Goal: Book appointment/travel/reservation

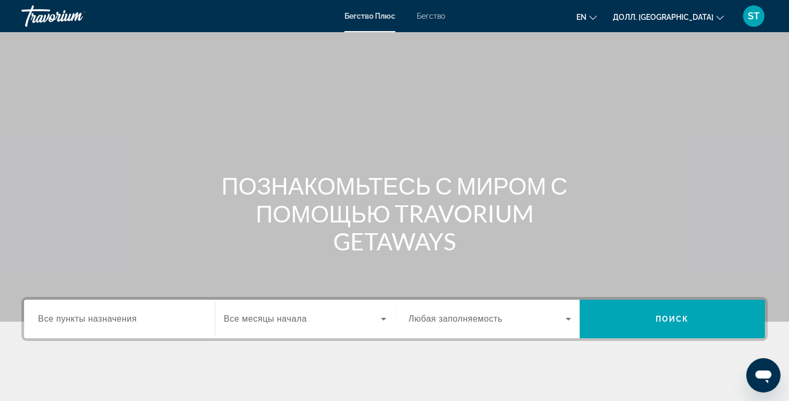
drag, startPoint x: 504, startPoint y: 22, endPoint x: 494, endPoint y: 28, distance: 11.6
click at [504, 23] on div "en English Español Français Italiano Português русский Долл. [GEOGRAPHIC_DATA] …" at bounding box center [612, 16] width 312 height 23
click at [126, 315] on span "Все пункты назначения" at bounding box center [87, 318] width 99 height 9
click at [126, 315] on input "Пункт назначения Все пункты назначения" at bounding box center [119, 319] width 163 height 13
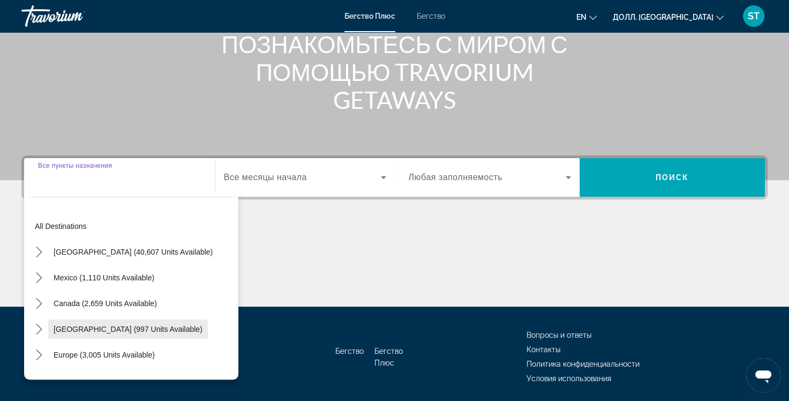
scroll to position [178, 0]
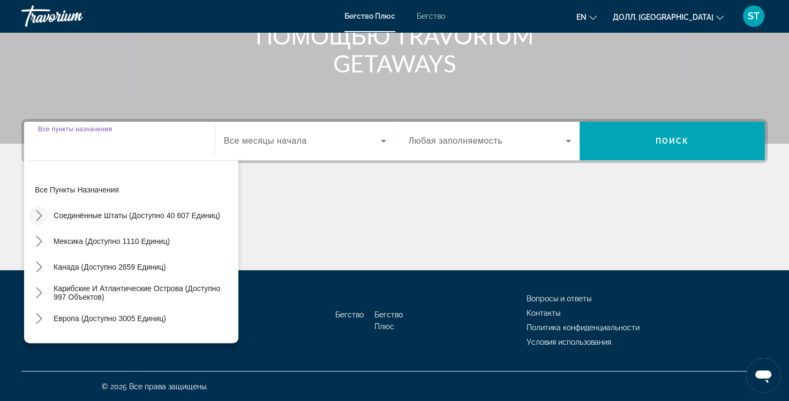
click at [38, 213] on icon "Подменю «Соединённые Штаты» (доступно 40 607 единиц)" at bounding box center [39, 215] width 11 height 11
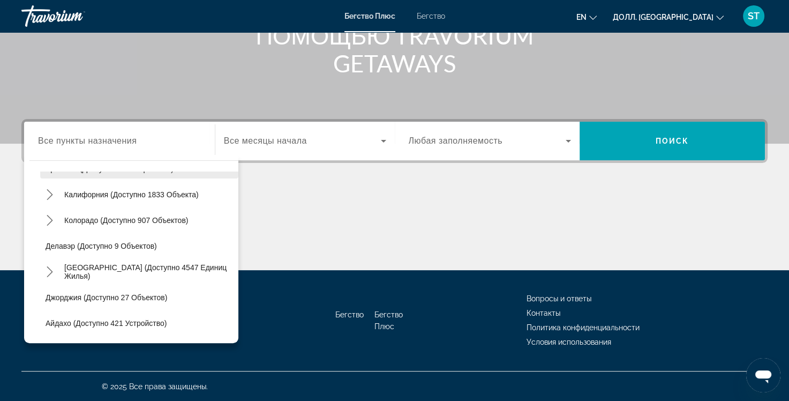
scroll to position [138, 0]
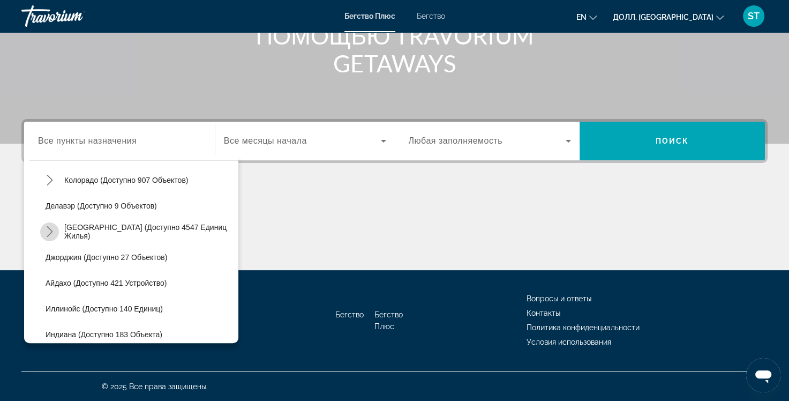
click at [51, 230] on icon "Переключить подменю «Флорида» (доступно 4547 единиц)" at bounding box center [50, 231] width 6 height 11
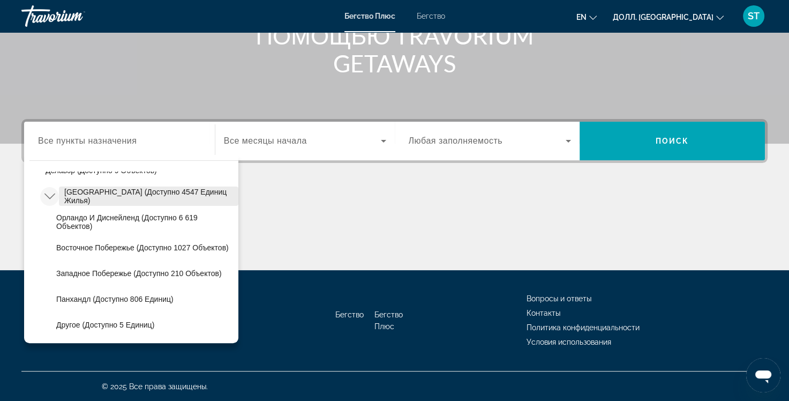
scroll to position [192, 0]
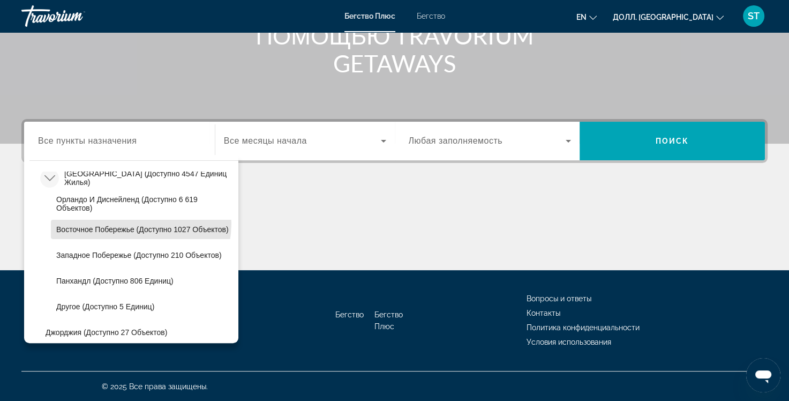
click at [134, 225] on span "Восточное побережье (доступно 1027 объектов)" at bounding box center [142, 229] width 173 height 9
type input "**********"
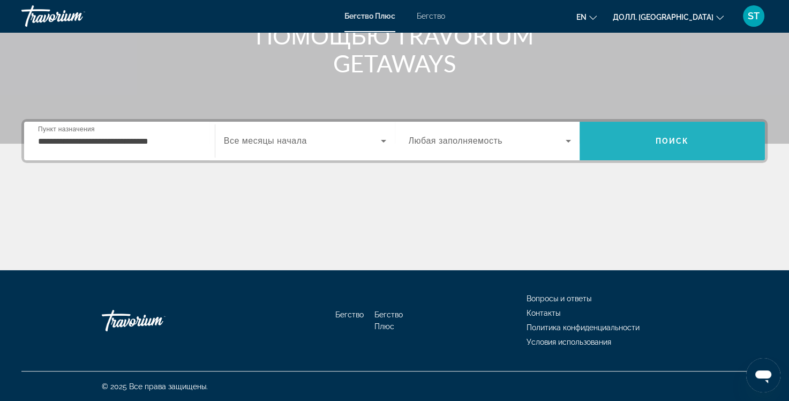
click at [664, 141] on span "Поиск" at bounding box center [673, 141] width 34 height 9
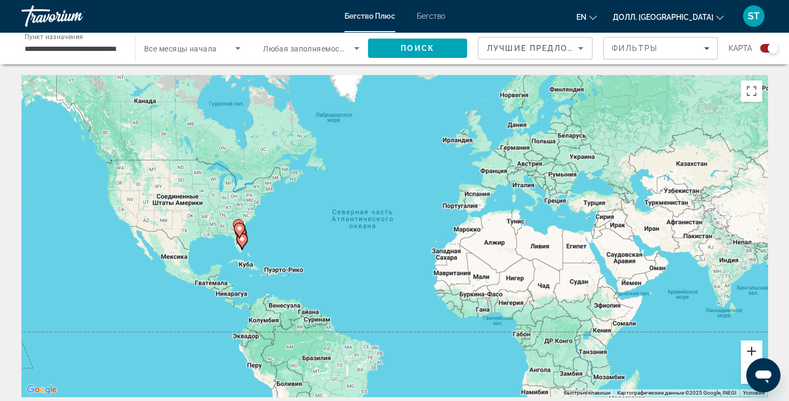
click at [747, 346] on button "Увеличить" at bounding box center [751, 350] width 21 height 21
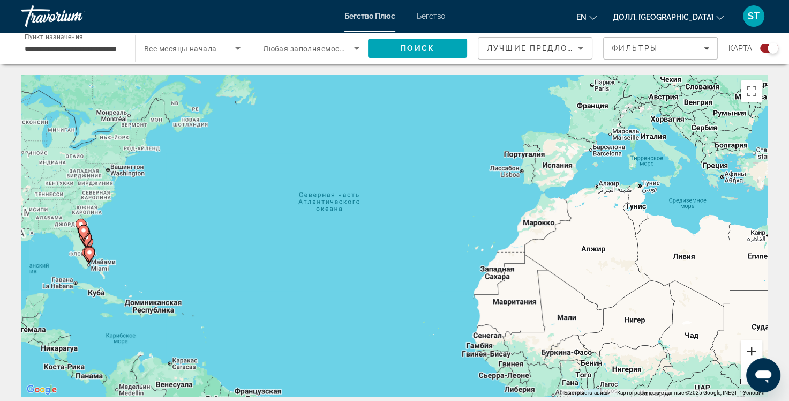
click at [747, 346] on button "Увеличить" at bounding box center [751, 350] width 21 height 21
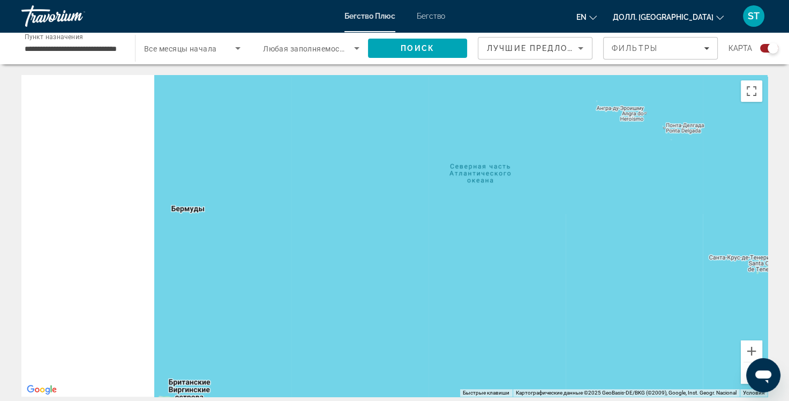
drag, startPoint x: 259, startPoint y: 242, endPoint x: 594, endPoint y: 249, distance: 334.5
click at [596, 248] on div "Основное содержание" at bounding box center [394, 236] width 747 height 322
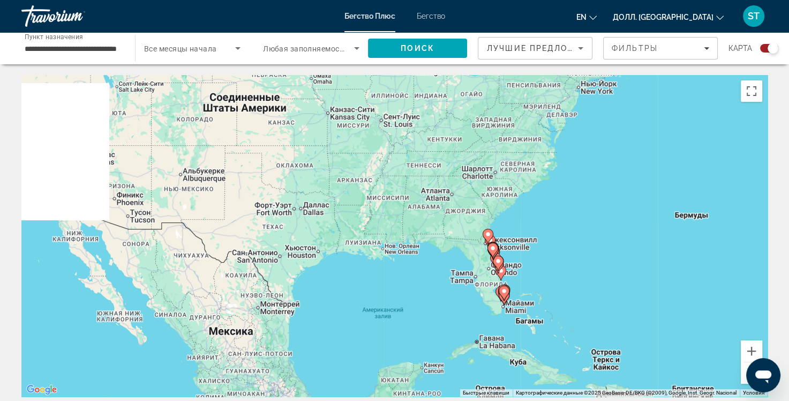
drag, startPoint x: 133, startPoint y: 236, endPoint x: 499, endPoint y: 240, distance: 366.6
click at [499, 240] on div "Чтобы активировать перетаскивание с помощью клавиатуры, нажмите Alt + Ввод. Пос…" at bounding box center [394, 236] width 747 height 322
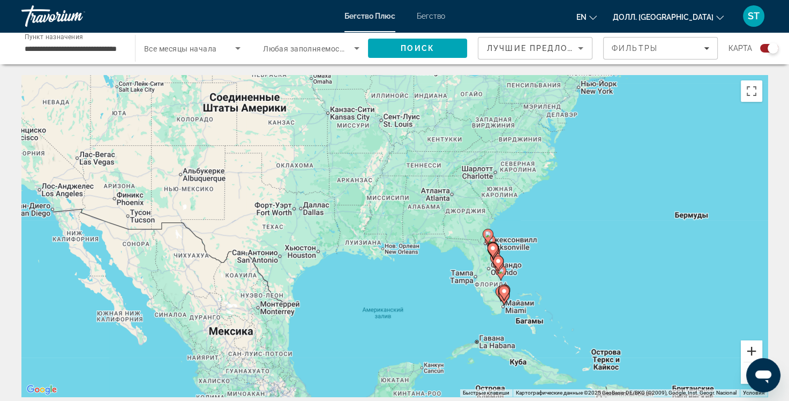
click at [751, 349] on button "Увеличить" at bounding box center [751, 350] width 21 height 21
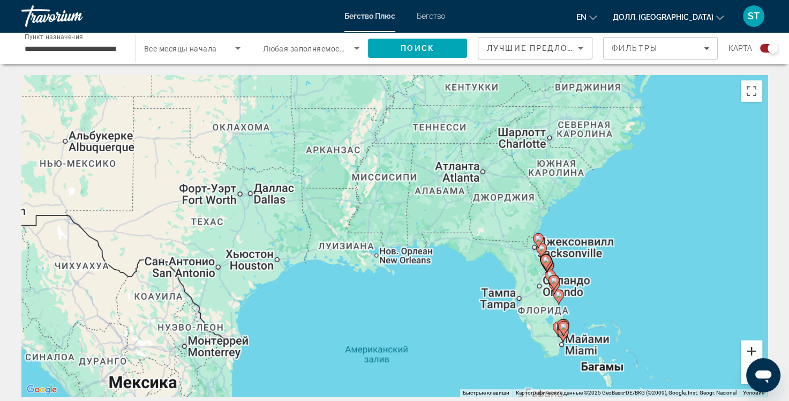
click at [751, 349] on button "Увеличить" at bounding box center [751, 350] width 21 height 21
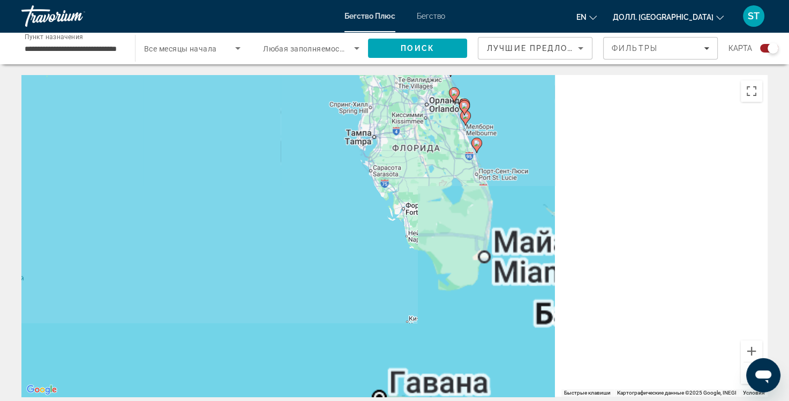
drag, startPoint x: 632, startPoint y: 332, endPoint x: 289, endPoint y: 72, distance: 430.8
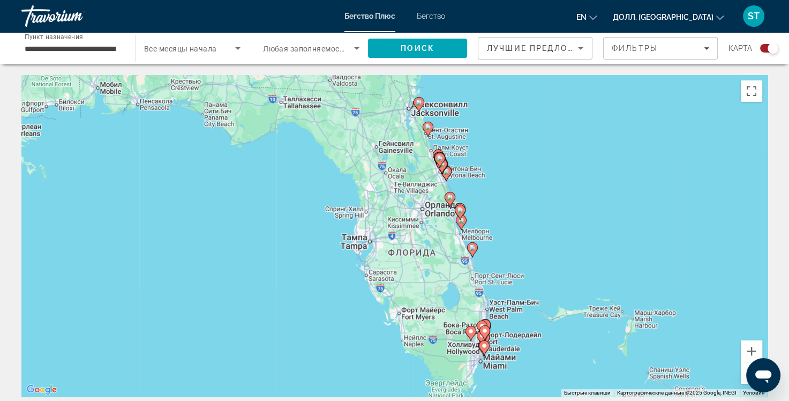
drag, startPoint x: 514, startPoint y: 144, endPoint x: 507, endPoint y: 246, distance: 102.6
click at [507, 246] on div "Чтобы активировать перетаскивание с помощью клавиатуры, нажмите Alt + Enter. По…" at bounding box center [394, 236] width 747 height 322
click at [753, 349] on button "Увеличить" at bounding box center [751, 350] width 21 height 21
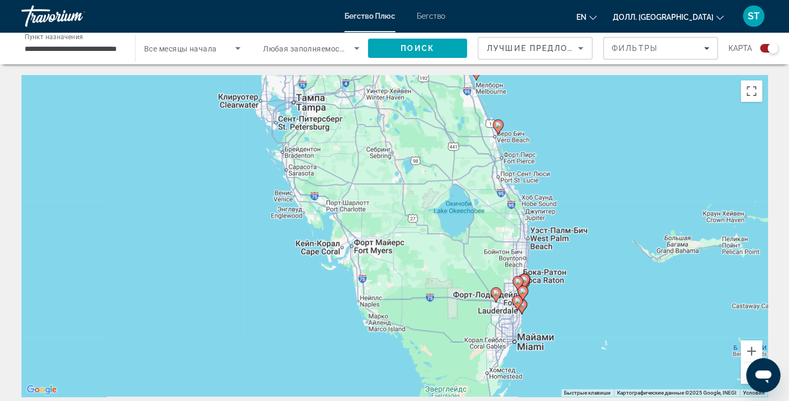
drag, startPoint x: 584, startPoint y: 311, endPoint x: 532, endPoint y: 206, distance: 117.4
click at [532, 169] on div "Чтобы активировать перетаскивание с помощью клавиатуры, нажмите Alt + Enter. По…" at bounding box center [394, 236] width 747 height 322
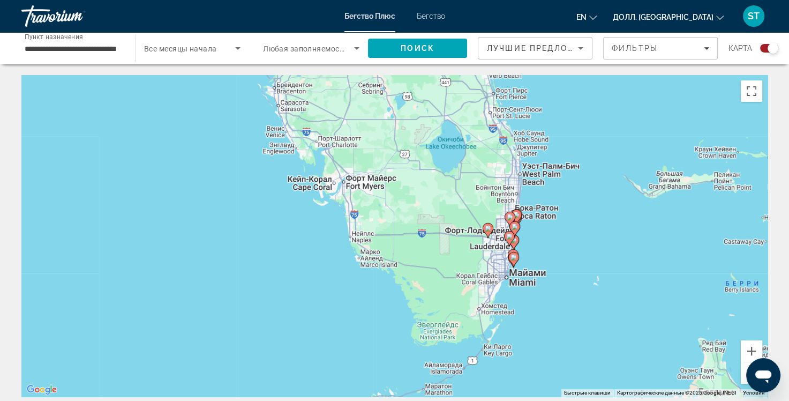
drag, startPoint x: 563, startPoint y: 267, endPoint x: 554, endPoint y: 209, distance: 59.0
click at [554, 209] on div "Чтобы активировать перетаскивание с помощью клавиатуры, нажмите Alt + Enter. По…" at bounding box center [394, 236] width 747 height 322
click at [748, 349] on button "Увеличить" at bounding box center [751, 350] width 21 height 21
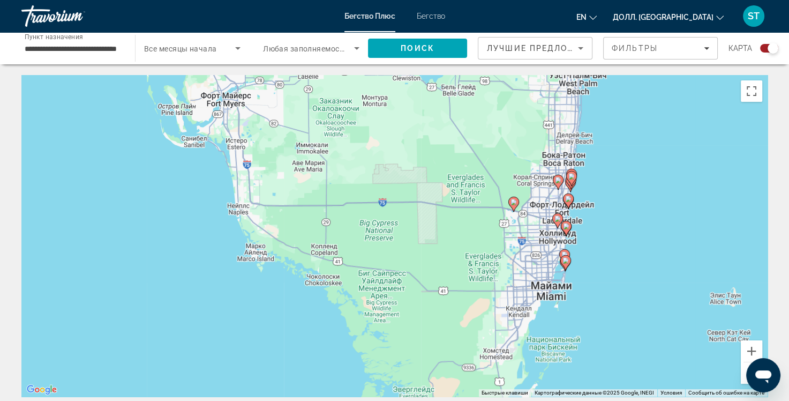
drag, startPoint x: 635, startPoint y: 279, endPoint x: 664, endPoint y: 284, distance: 29.9
click at [600, 265] on div "Чтобы активировать перетаскивание с помощью клавиатуры, нажмите Alt + Enter. По…" at bounding box center [394, 236] width 747 height 322
click at [749, 352] on button "Увеличить" at bounding box center [751, 350] width 21 height 21
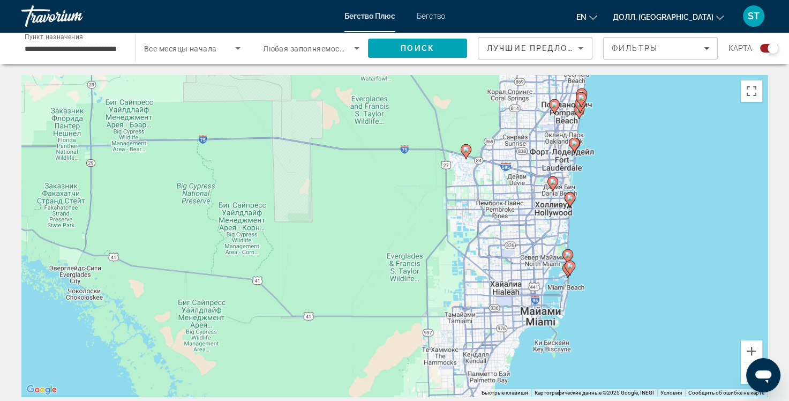
drag, startPoint x: 655, startPoint y: 279, endPoint x: 480, endPoint y: 249, distance: 177.8
click at [480, 249] on div "Чтобы активировать перетаскивание с помощью клавиатуры, нажмите Alt + Enter. По…" at bounding box center [394, 236] width 747 height 322
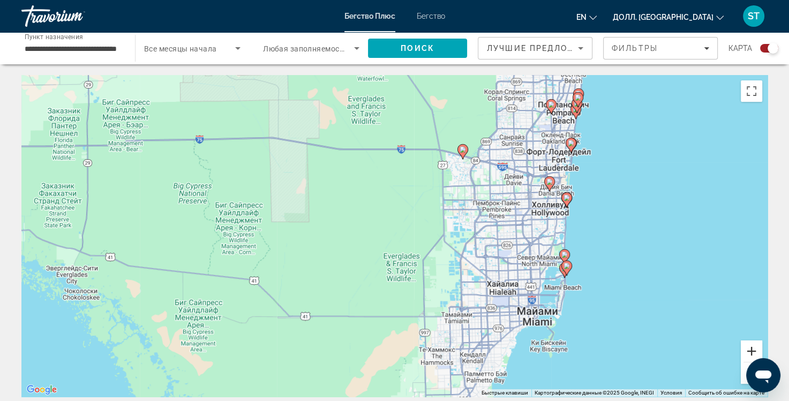
click at [754, 347] on button "Увеличить" at bounding box center [751, 350] width 21 height 21
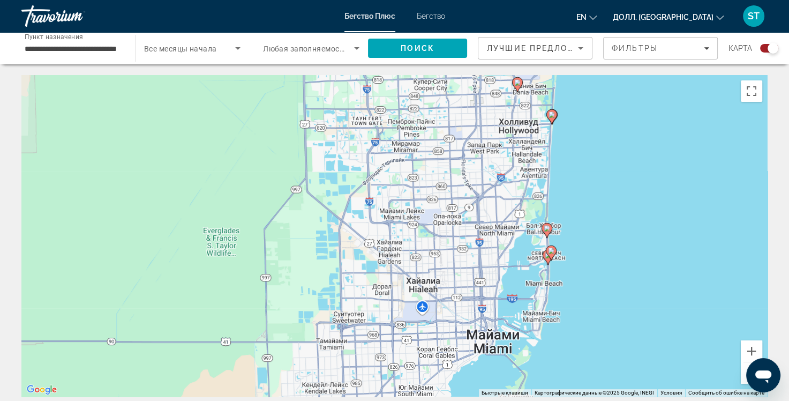
drag, startPoint x: 654, startPoint y: 298, endPoint x: 467, endPoint y: 243, distance: 195.0
click at [467, 243] on div "Чтобы активировать перетаскивание с помощью клавиатуры, нажмите Alt + Enter. По…" at bounding box center [394, 236] width 747 height 322
click at [755, 349] on button "Увеличить" at bounding box center [751, 350] width 21 height 21
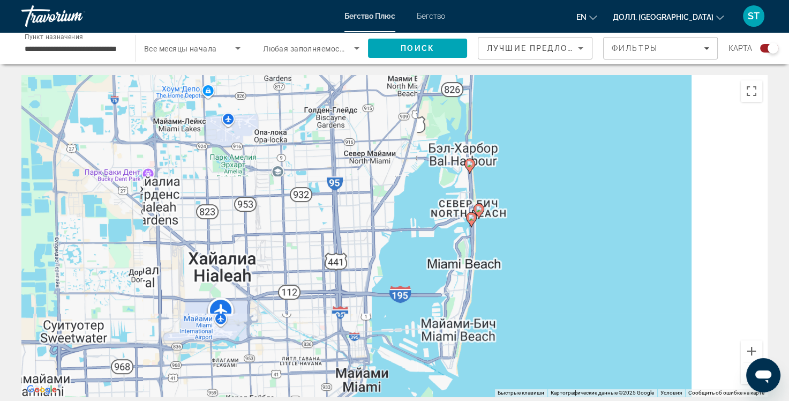
drag, startPoint x: 655, startPoint y: 307, endPoint x: 424, endPoint y: 240, distance: 240.5
click at [424, 240] on div "Чтобы активировать перетаскивание с помощью клавиатуры, нажмите Alt + Enter. По…" at bounding box center [394, 236] width 747 height 322
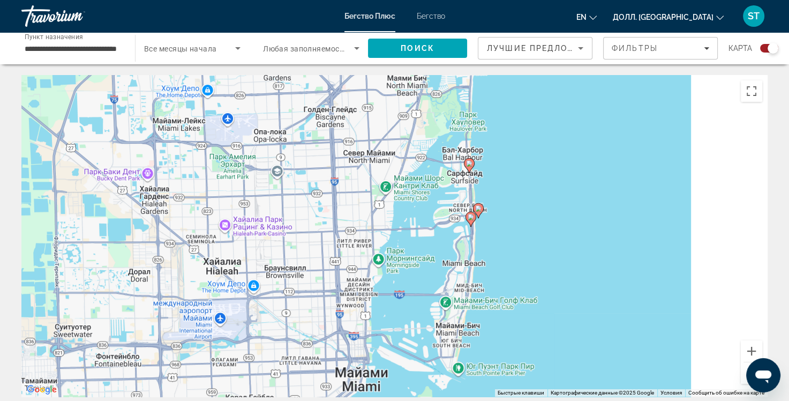
drag, startPoint x: 463, startPoint y: 273, endPoint x: 558, endPoint y: 103, distance: 194.8
click at [558, 108] on div "Чтобы активировать перетаскивание с помощью клавиатуры, нажмите Alt + Enter. По…" at bounding box center [394, 236] width 747 height 322
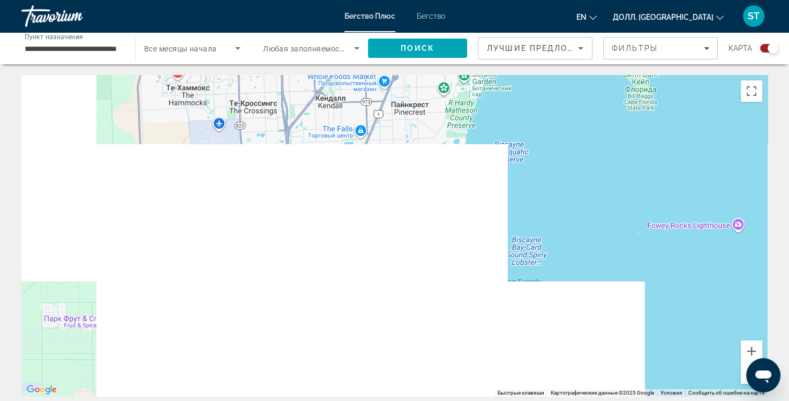
drag, startPoint x: 525, startPoint y: 217, endPoint x: 546, endPoint y: 162, distance: 58.5
click at [548, 166] on div "Чтобы активировать перетаскивание с помощью клавиатуры, нажмите Alt + Enter. По…" at bounding box center [394, 236] width 747 height 322
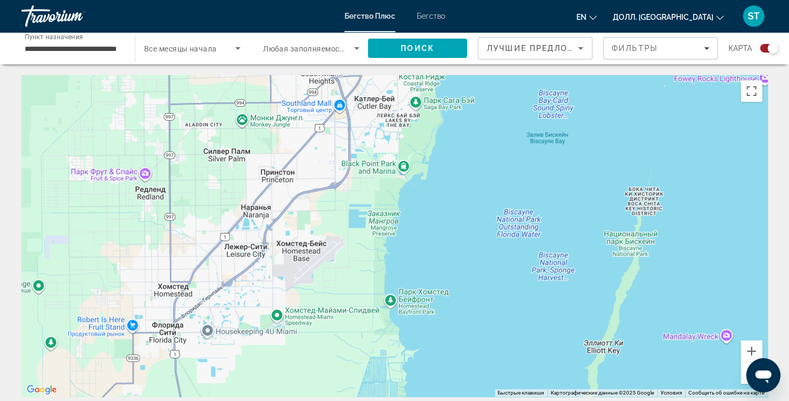
drag, startPoint x: 525, startPoint y: 279, endPoint x: 466, endPoint y: 110, distance: 179.0
click at [491, 123] on div "Основное содержание" at bounding box center [394, 236] width 747 height 322
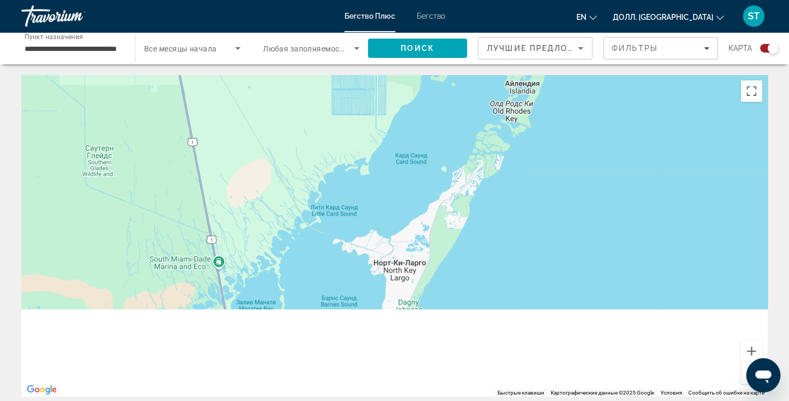
drag, startPoint x: 512, startPoint y: 297, endPoint x: 583, endPoint y: 120, distance: 191.0
click at [592, 119] on div "Основное содержание" at bounding box center [394, 236] width 747 height 322
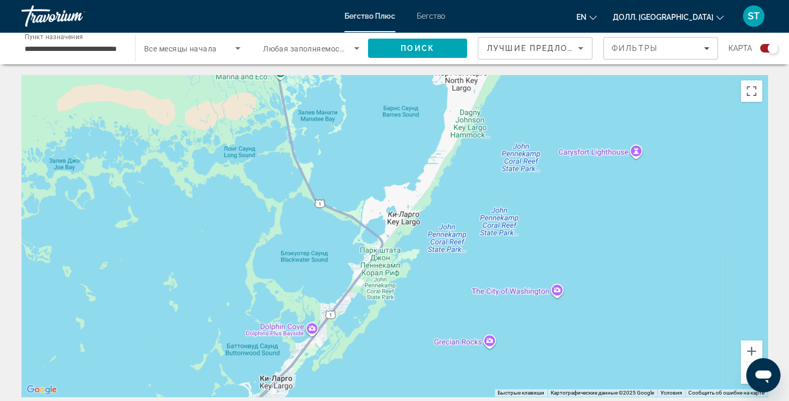
drag, startPoint x: 409, startPoint y: 305, endPoint x: 507, endPoint y: 171, distance: 166.2
click at [499, 185] on div "Основное содержание" at bounding box center [394, 236] width 747 height 322
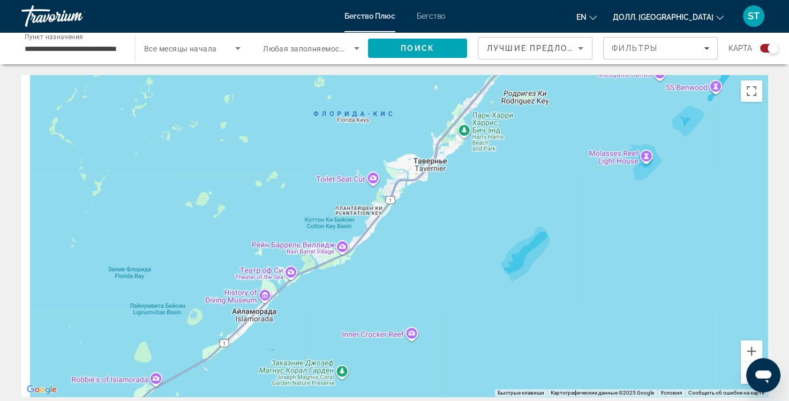
drag, startPoint x: 407, startPoint y: 273, endPoint x: 470, endPoint y: 189, distance: 105.4
click at [457, 214] on div "Основное содержание" at bounding box center [394, 236] width 747 height 322
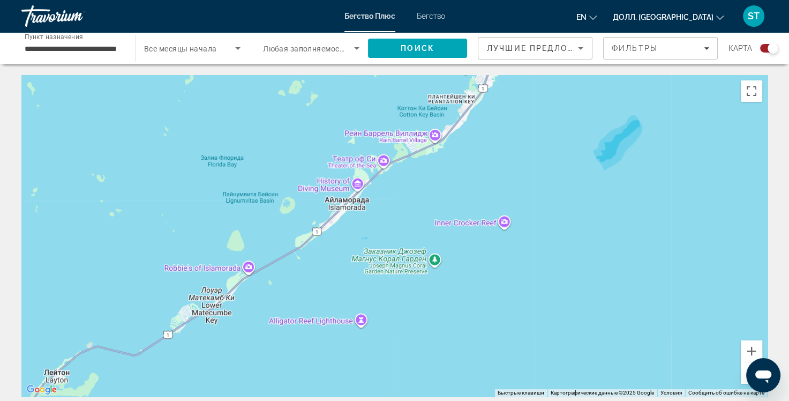
drag, startPoint x: 387, startPoint y: 298, endPoint x: 560, endPoint y: 130, distance: 241.0
click at [537, 152] on div "Основное содержание" at bounding box center [394, 236] width 747 height 322
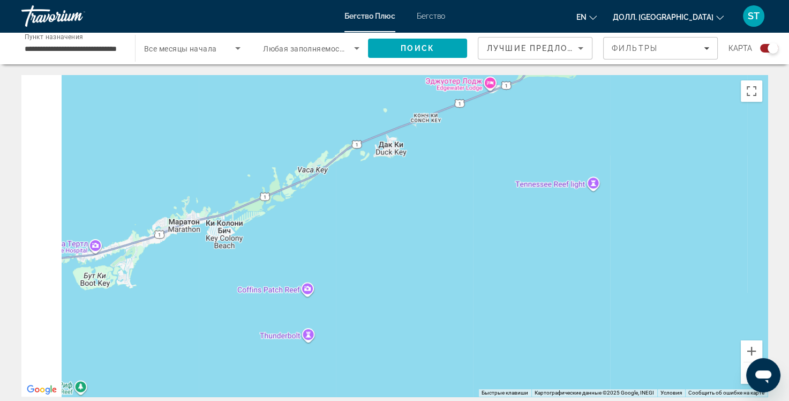
drag, startPoint x: 643, startPoint y: 217, endPoint x: 690, endPoint y: 208, distance: 48.5
click at [692, 214] on div "Основное содержание" at bounding box center [394, 236] width 747 height 322
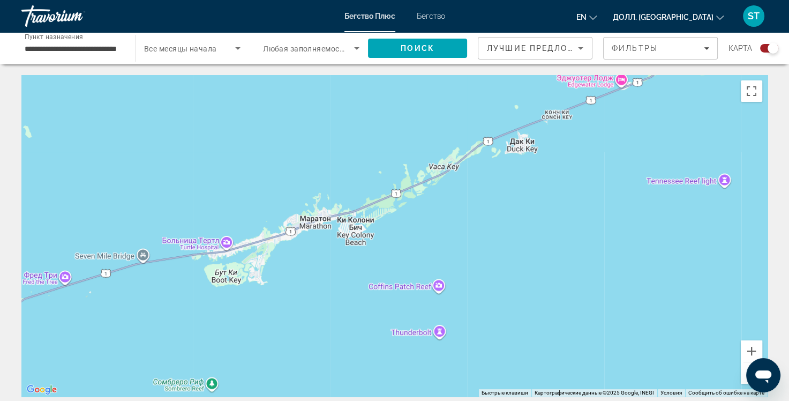
drag, startPoint x: 601, startPoint y: 248, endPoint x: 610, endPoint y: 244, distance: 10.4
click at [482, 328] on div "Основное содержание" at bounding box center [394, 236] width 747 height 322
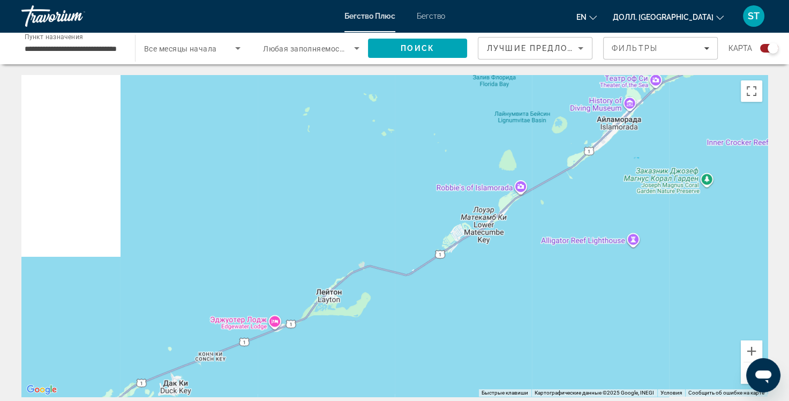
click at [491, 299] on div "Основное содержание" at bounding box center [394, 236] width 747 height 322
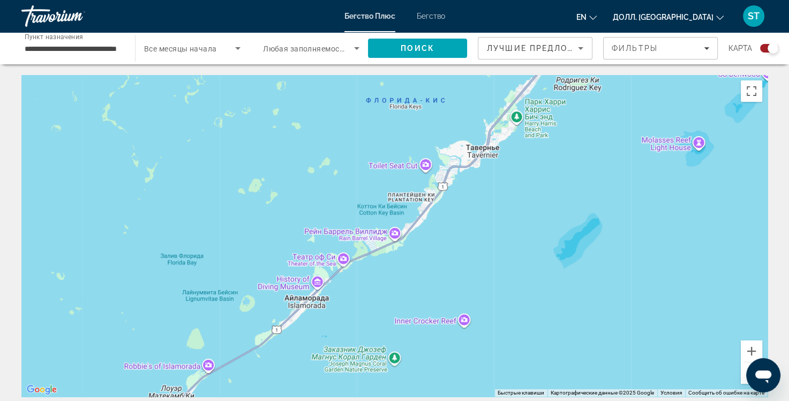
click at [452, 324] on div "Основное содержание" at bounding box center [394, 236] width 747 height 322
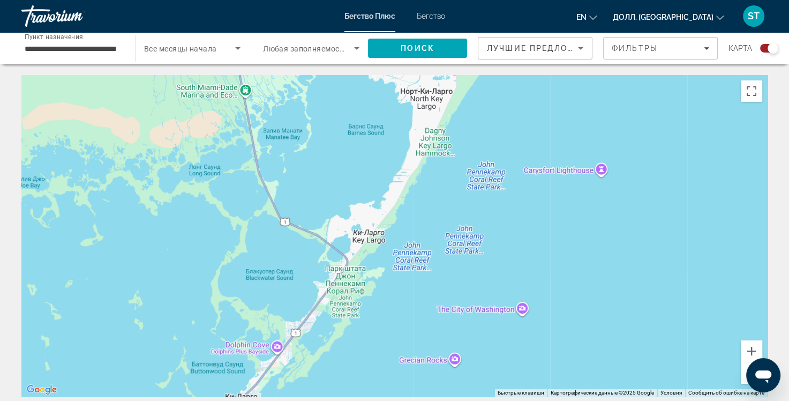
drag, startPoint x: 583, startPoint y: 183, endPoint x: 561, endPoint y: 301, distance: 120.5
click at [563, 299] on div "Основное содержание" at bounding box center [394, 236] width 747 height 322
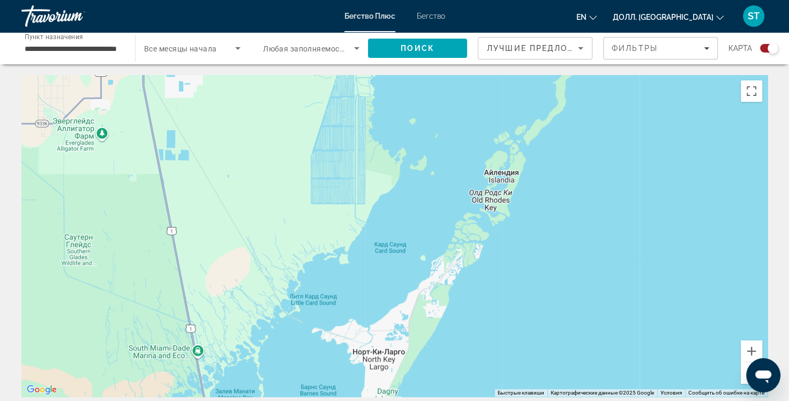
click at [530, 302] on div "Основное содержание" at bounding box center [394, 236] width 747 height 322
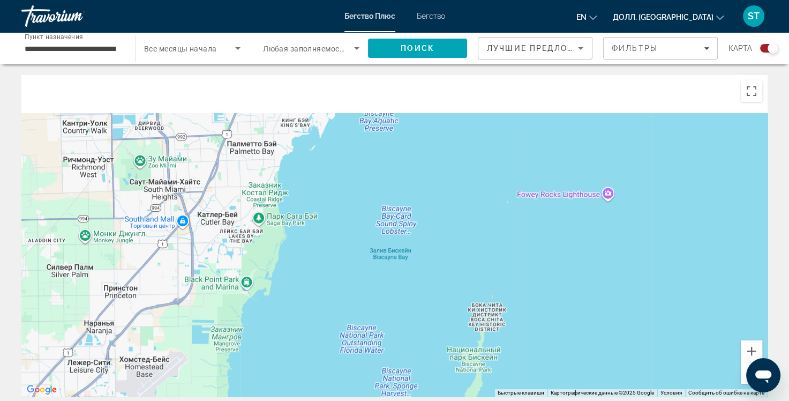
drag, startPoint x: 557, startPoint y: 207, endPoint x: 549, endPoint y: 325, distance: 117.7
click at [548, 319] on div "Основное содержание" at bounding box center [394, 236] width 747 height 322
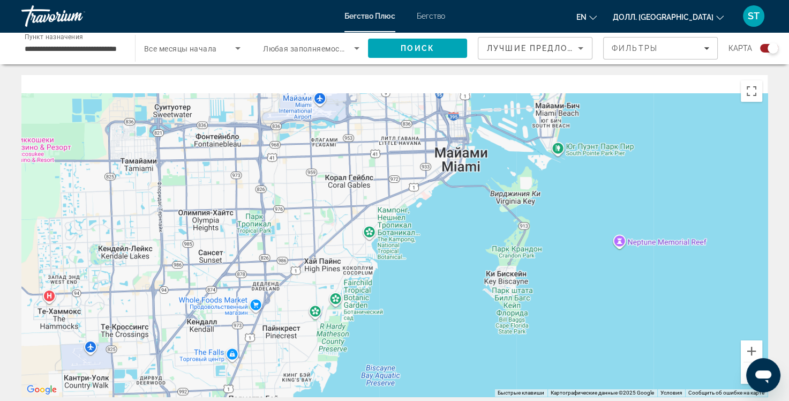
drag, startPoint x: 535, startPoint y: 305, endPoint x: 559, endPoint y: 226, distance: 82.4
click at [534, 313] on div "Основное содержание" at bounding box center [394, 236] width 747 height 322
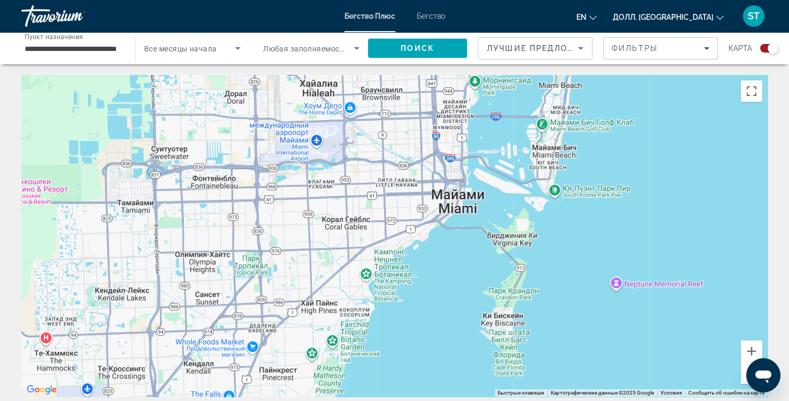
drag, startPoint x: 549, startPoint y: 273, endPoint x: 546, endPoint y: 299, distance: 25.9
click at [548, 296] on div "Чтобы активировать перетаскивание с помощью клавиатуры, нажмите Alt + Ввод. Пос…" at bounding box center [394, 236] width 747 height 322
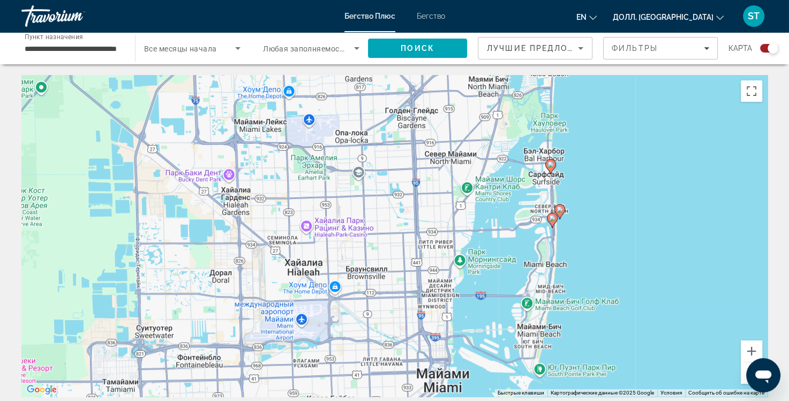
drag, startPoint x: 572, startPoint y: 184, endPoint x: 575, endPoint y: 243, distance: 59.0
click at [574, 255] on div "Чтобы активировать перетаскивание с помощью клавиатуры, нажмите Alt + Ввод. Пос…" at bounding box center [394, 236] width 747 height 322
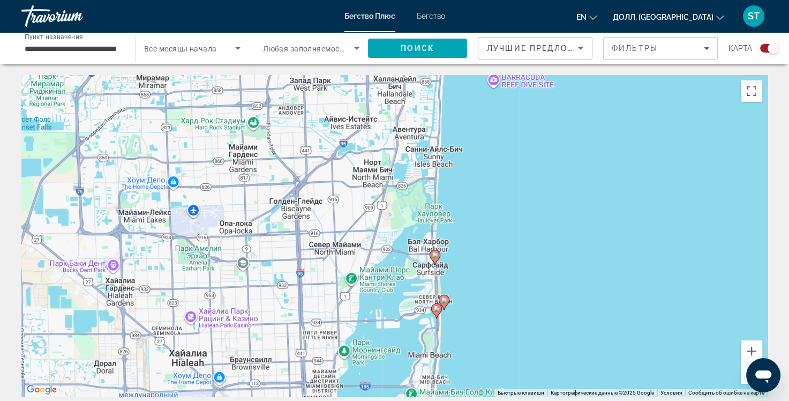
drag, startPoint x: 592, startPoint y: 232, endPoint x: 490, endPoint y: 237, distance: 102.0
click at [490, 237] on div "Чтобы активировать перетаскивание с помощью клавиатуры, нажмите Alt + Enter. По…" at bounding box center [394, 236] width 747 height 322
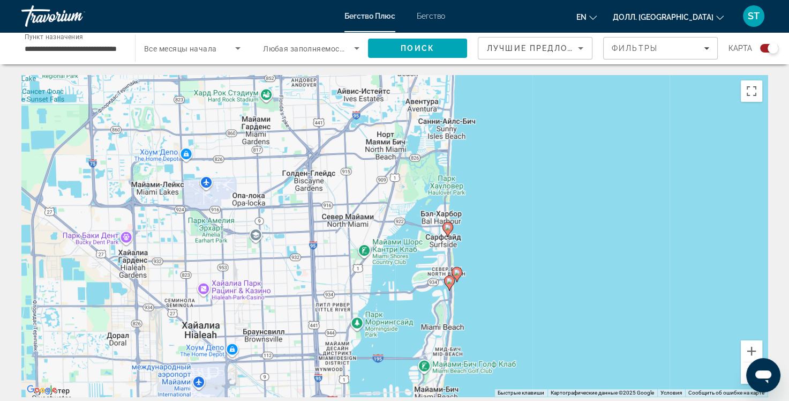
drag, startPoint x: 542, startPoint y: 225, endPoint x: 538, endPoint y: 304, distance: 80.0
click at [540, 302] on div "Чтобы активировать перетаскивание с помощью клавиатуры, нажмите Alt + Enter. По…" at bounding box center [394, 236] width 747 height 322
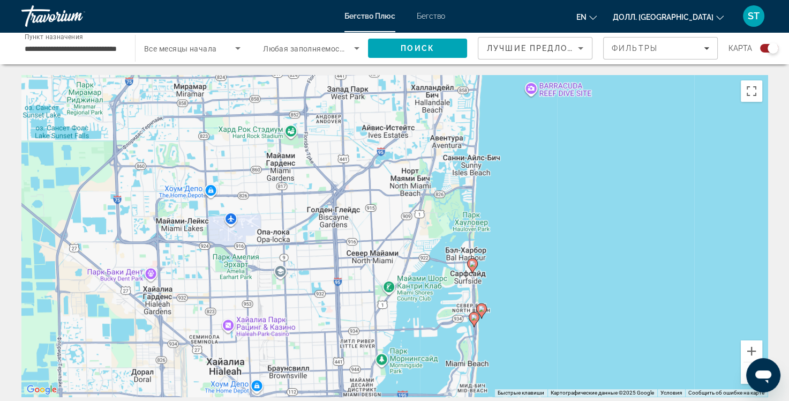
drag, startPoint x: 502, startPoint y: 211, endPoint x: 513, endPoint y: 221, distance: 15.5
click at [538, 139] on div "Чтобы активировать перетаскивание с помощью клавиатуры, нажмите Alt + Enter. По…" at bounding box center [394, 236] width 747 height 322
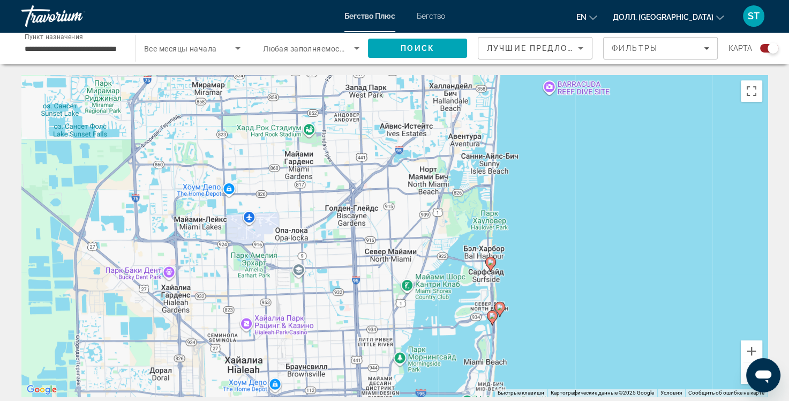
drag, startPoint x: 512, startPoint y: 245, endPoint x: 527, endPoint y: 139, distance: 106.6
click at [529, 146] on div "Чтобы активировать перетаскивание с помощью клавиатуры, нажмите Alt + Enter. По…" at bounding box center [394, 236] width 747 height 322
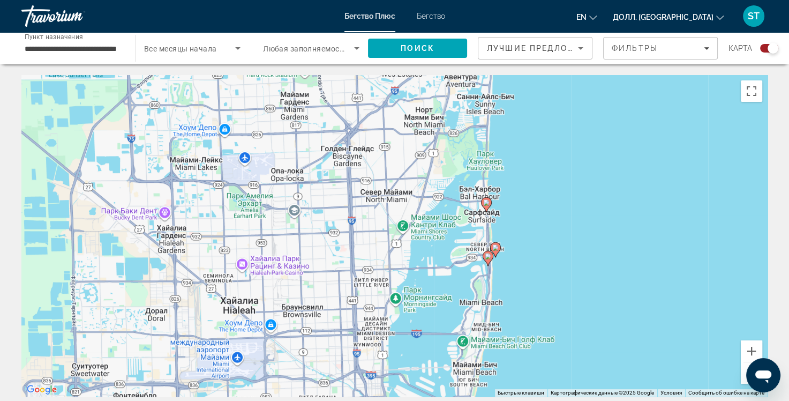
drag, startPoint x: 523, startPoint y: 202, endPoint x: 506, endPoint y: 266, distance: 66.8
click at [506, 266] on div "Чтобы активировать перетаскивание с помощью клавиатуры, нажмите Alt + Enter. По…" at bounding box center [394, 236] width 747 height 322
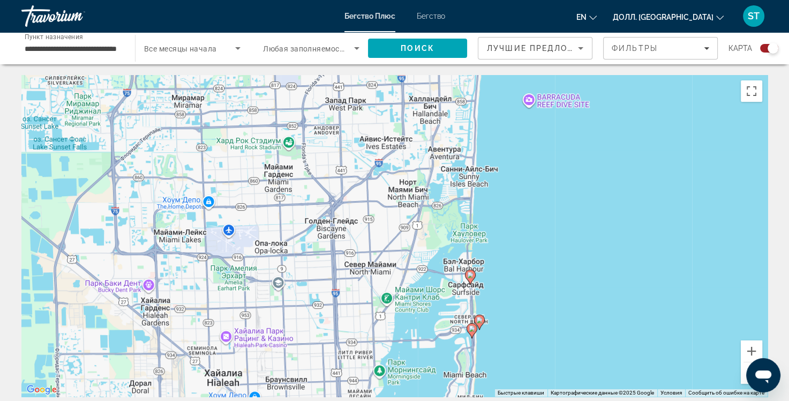
drag, startPoint x: 531, startPoint y: 184, endPoint x: 515, endPoint y: 253, distance: 71.0
click at [515, 253] on div "Чтобы активировать перетаскивание с помощью клавиатуры, нажмите Alt + Enter. По…" at bounding box center [394, 236] width 747 height 322
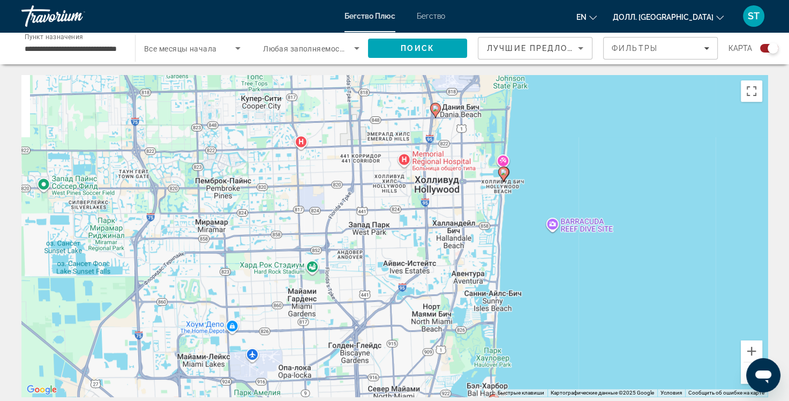
drag
click at [563, 288] on div "Чтобы активировать перетаскивание с помощью клавиатуры, нажмите Alt + Enter. По…" at bounding box center [394, 236] width 747 height 322
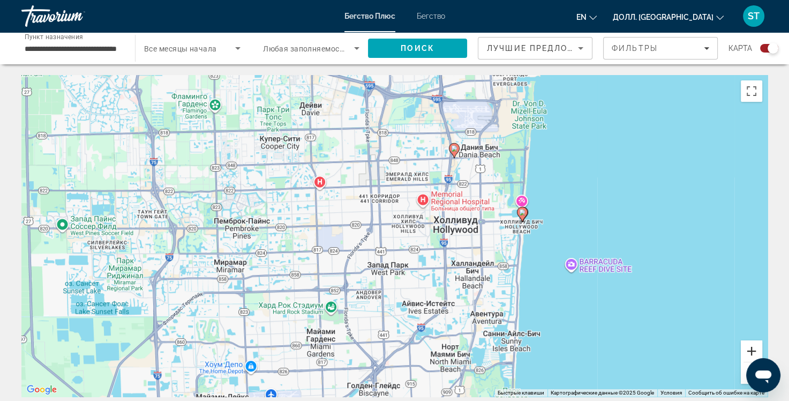
click at [758, 347] on button "Увеличить" at bounding box center [751, 350] width 21 height 21
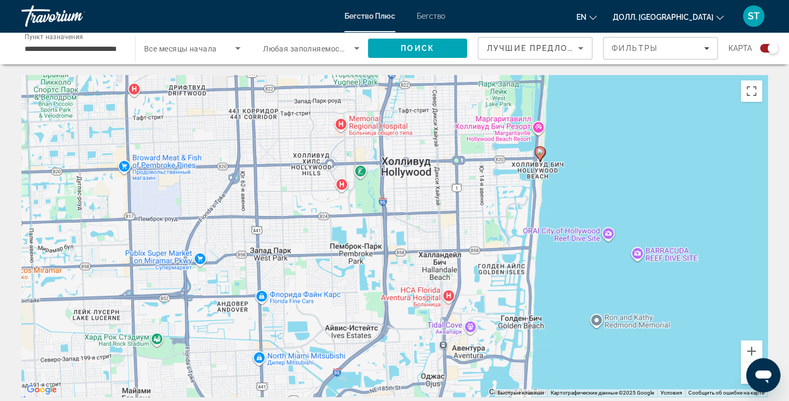
drag, startPoint x: 658, startPoint y: 303, endPoint x: 545, endPoint y: 255, distance: 122.9
click at [545, 255] on div "Чтобы активировать перетаскивание с помощью клавиатуры, нажмите Alt + Enter. По…" at bounding box center [394, 236] width 747 height 322
click at [752, 352] on button "Увеличить" at bounding box center [751, 350] width 21 height 21
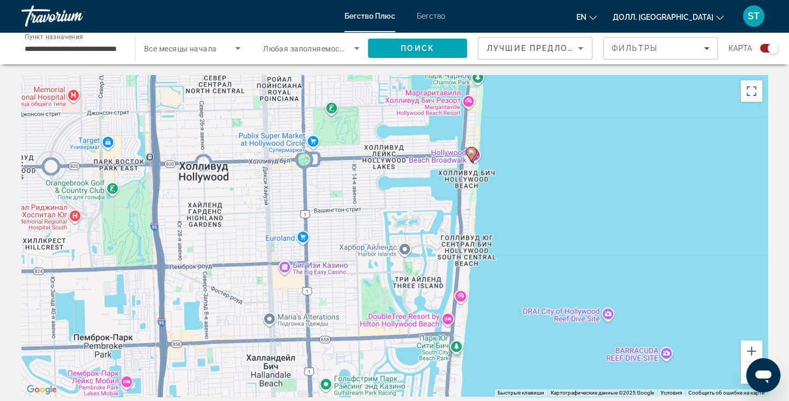
drag, startPoint x: 638, startPoint y: 221, endPoint x: 449, endPoint y: 277, distance: 196.7
click at [449, 274] on div "Чтобы активировать перетаскивание с помощью клавиатуры, нажмите Alt + Enter. По…" at bounding box center [394, 236] width 747 height 322
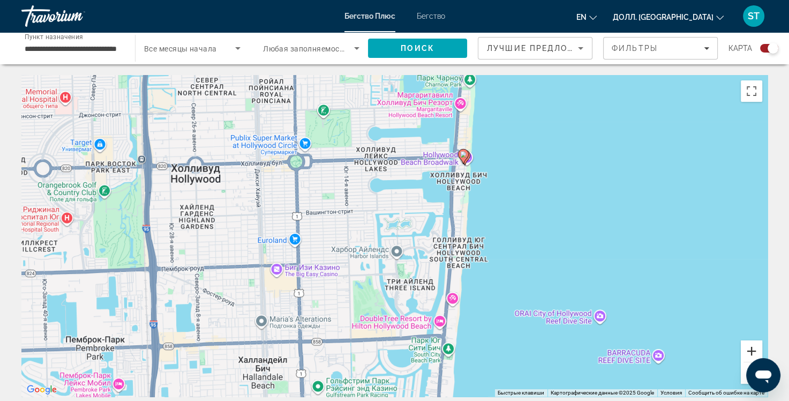
click at [752, 347] on button "Увеличить" at bounding box center [751, 350] width 21 height 21
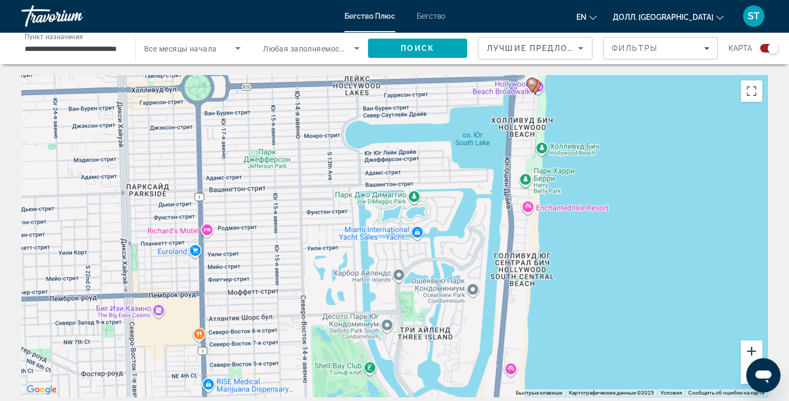
click at [752, 348] on button "Увеличить" at bounding box center [751, 350] width 21 height 21
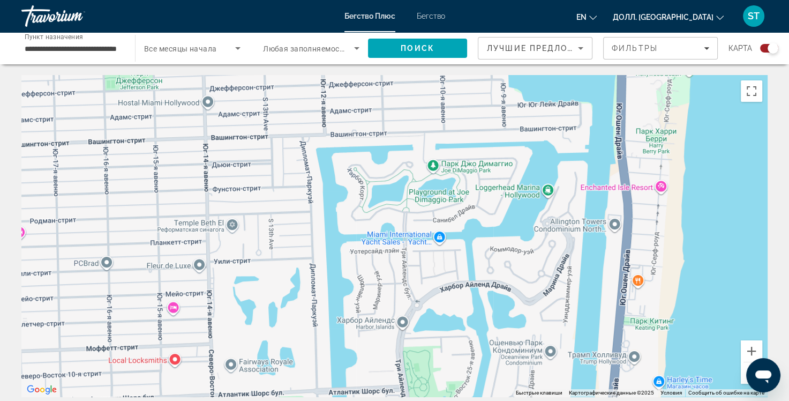
drag, startPoint x: 696, startPoint y: 193, endPoint x: 591, endPoint y: 341, distance: 181.1
click at [594, 339] on div "Основное содержание" at bounding box center [394, 236] width 747 height 322
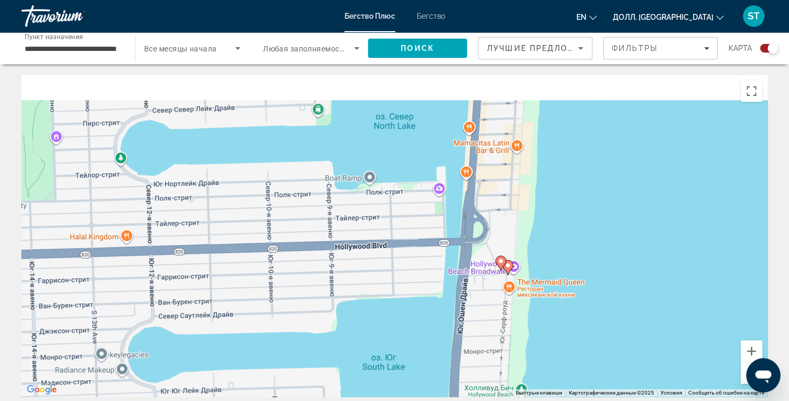
drag, startPoint x: 552, startPoint y: 238, endPoint x: 552, endPoint y: 276, distance: 37.5
click at [553, 278] on div "Чтобы активировать перетаскивание с помощью клавиатуры, нажмите Alt + Ввод. Пос…" at bounding box center [394, 236] width 747 height 322
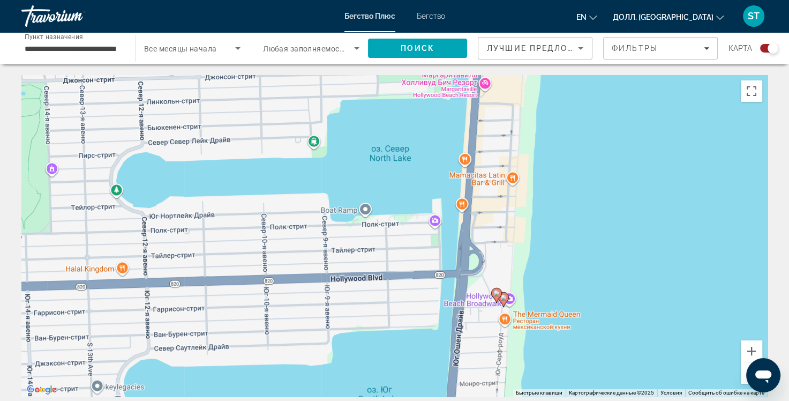
drag, startPoint x: 556, startPoint y: 269, endPoint x: 531, endPoint y: 189, distance: 84.4
click at [530, 197] on div "Чтобы активировать перетаскивание с помощью клавиатуры, нажмите Alt + Enter. По…" at bounding box center [394, 236] width 747 height 322
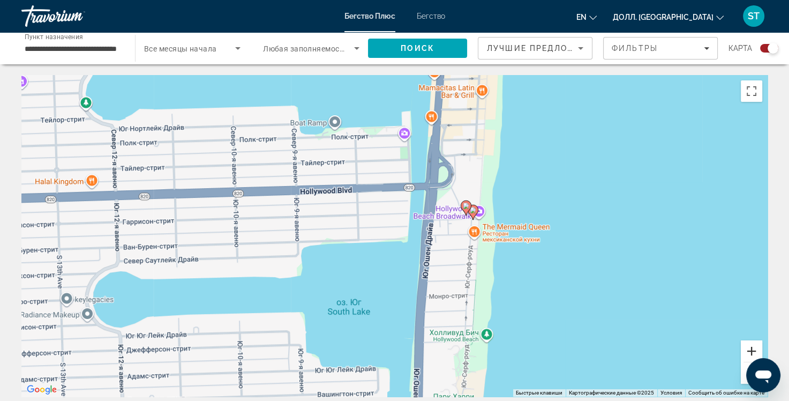
click at [746, 348] on button "Увеличить" at bounding box center [751, 350] width 21 height 21
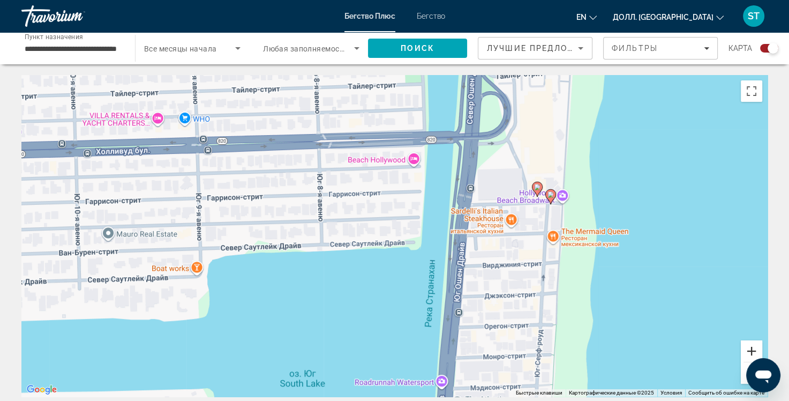
click at [746, 348] on button "Увеличить" at bounding box center [751, 350] width 21 height 21
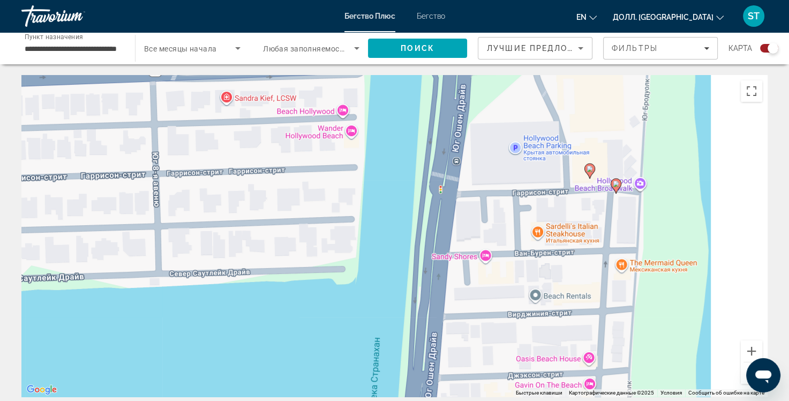
drag, startPoint x: 658, startPoint y: 251, endPoint x: 448, endPoint y: 277, distance: 211.7
click at [448, 277] on div "Чтобы активировать перетаскивание с помощью клавиатуры, нажмите Alt + Enter. По…" at bounding box center [394, 236] width 747 height 322
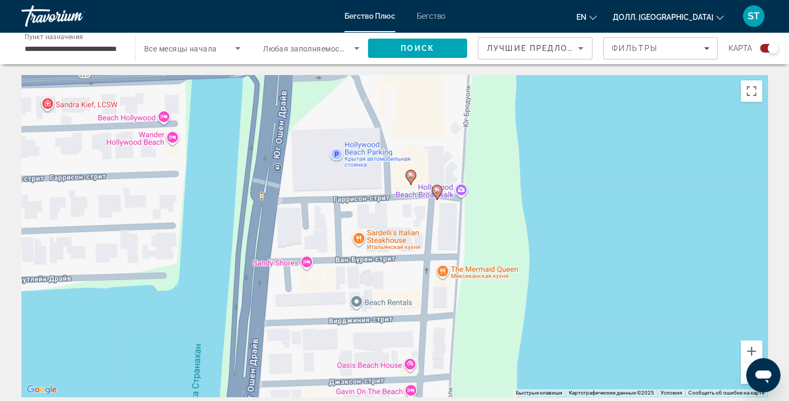
click at [437, 190] on image "Основное содержание" at bounding box center [437, 190] width 6 height 6
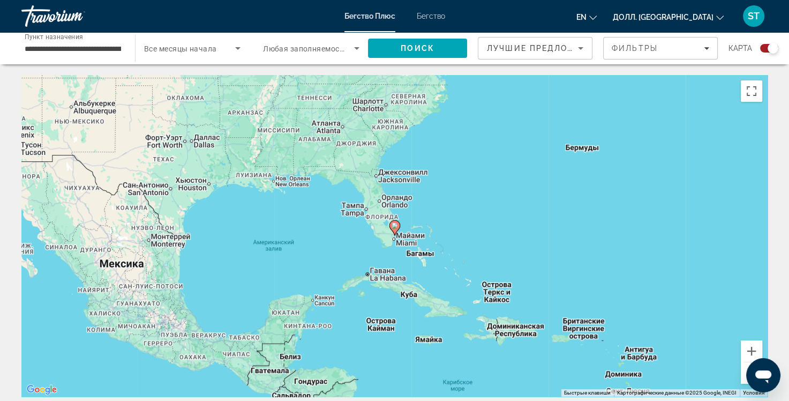
click at [393, 224] on image "Основное содержание" at bounding box center [395, 225] width 6 height 6
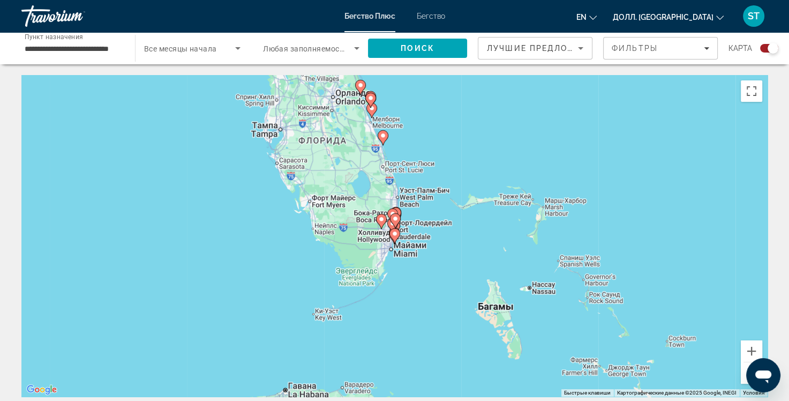
click at [394, 215] on icon "Основное содержание" at bounding box center [395, 221] width 10 height 14
type input "**********"
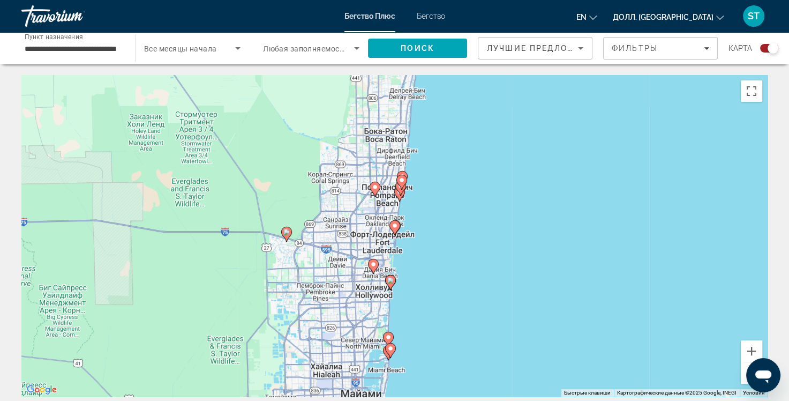
click at [394, 228] on image "Основное содержание" at bounding box center [395, 225] width 6 height 6
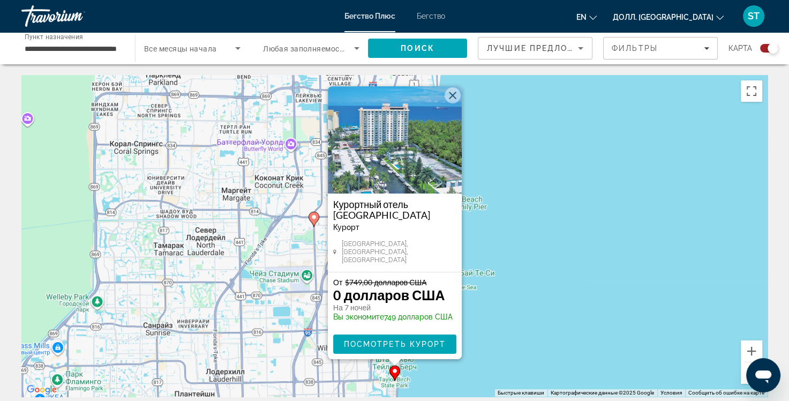
click at [454, 98] on button "Закрыть" at bounding box center [453, 95] width 16 height 16
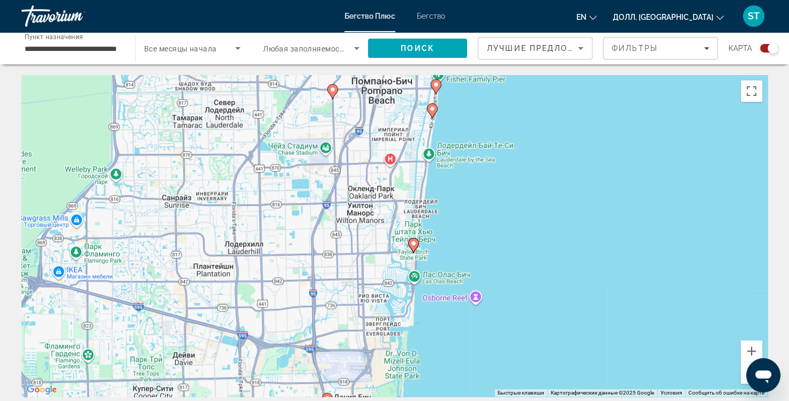
drag, startPoint x: 432, startPoint y: 283, endPoint x: 452, endPoint y: 144, distance: 140.2
click at [452, 144] on div "Основное содержание" at bounding box center [394, 236] width 747 height 322
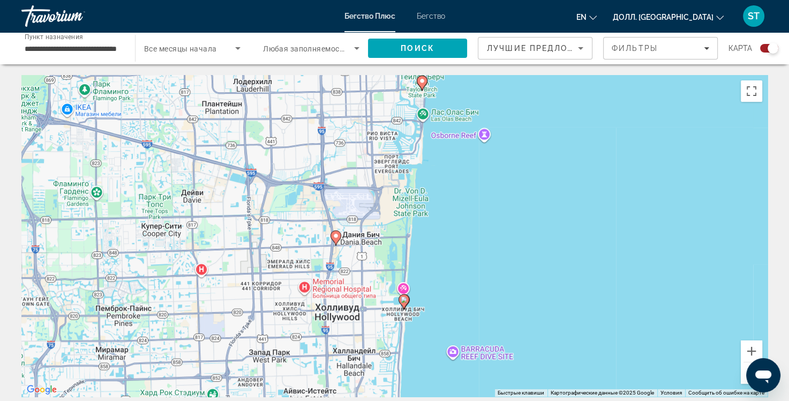
drag, startPoint x: 447, startPoint y: 308, endPoint x: 456, endPoint y: 160, distance: 148.2
click at [456, 160] on div "Основное содержание" at bounding box center [394, 236] width 747 height 322
click at [402, 298] on image "Основное содержание" at bounding box center [404, 299] width 6 height 6
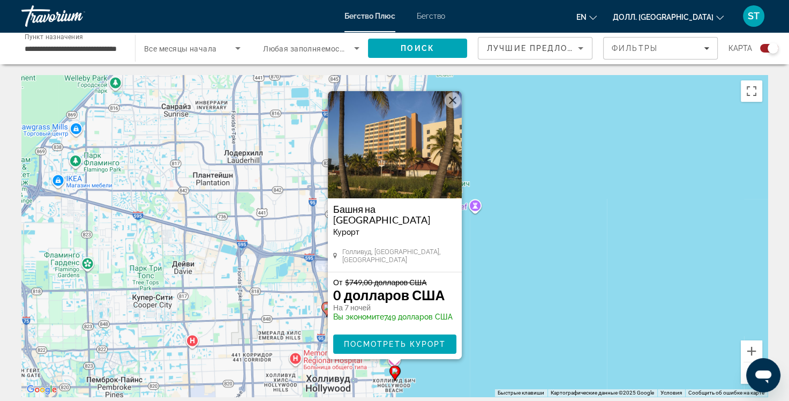
click at [483, 292] on div "Башня на Голливудском пляже Курорт - Этот курорт предназначен только для взросл…" at bounding box center [394, 236] width 747 height 322
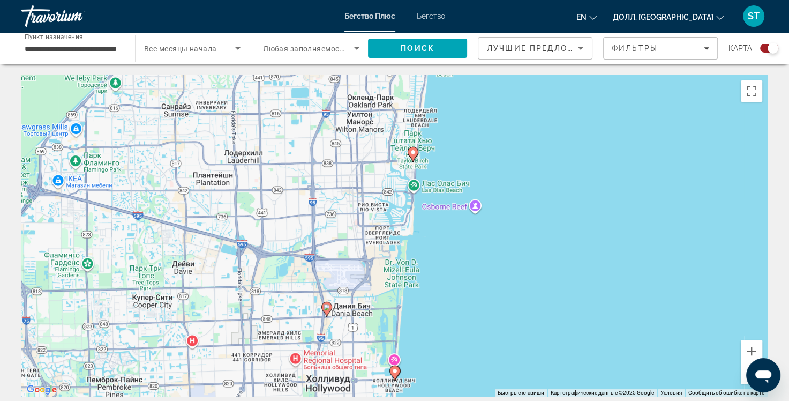
click at [412, 150] on image "Основное содержание" at bounding box center [413, 152] width 6 height 6
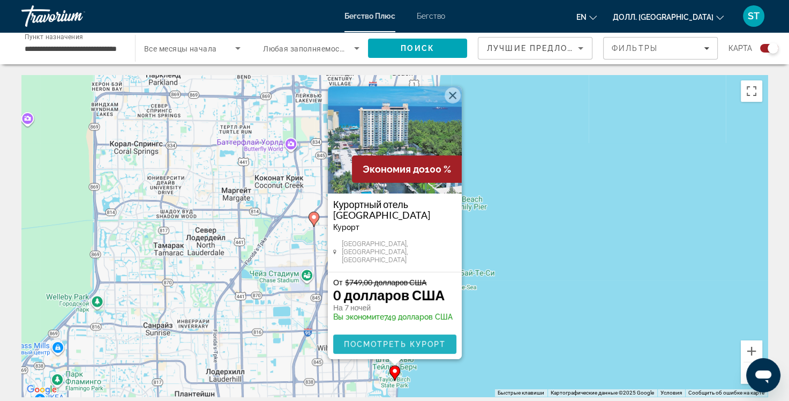
click at [409, 340] on span "Посмотреть Курорт" at bounding box center [395, 344] width 102 height 9
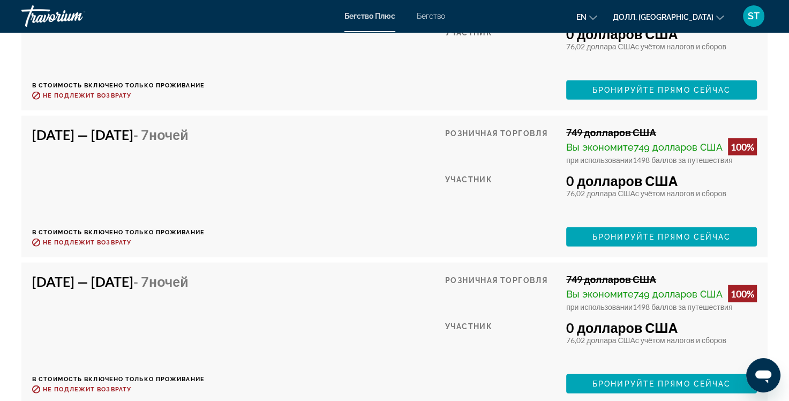
scroll to position [2172, 0]
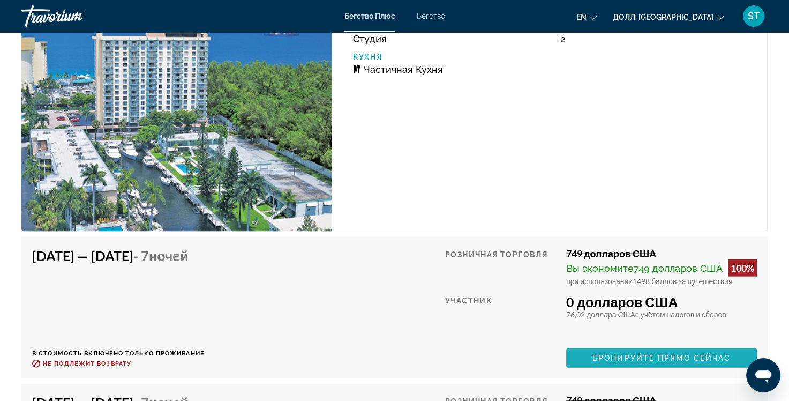
click at [616, 354] on span "Бронируйте прямо сейчас" at bounding box center [662, 358] width 138 height 9
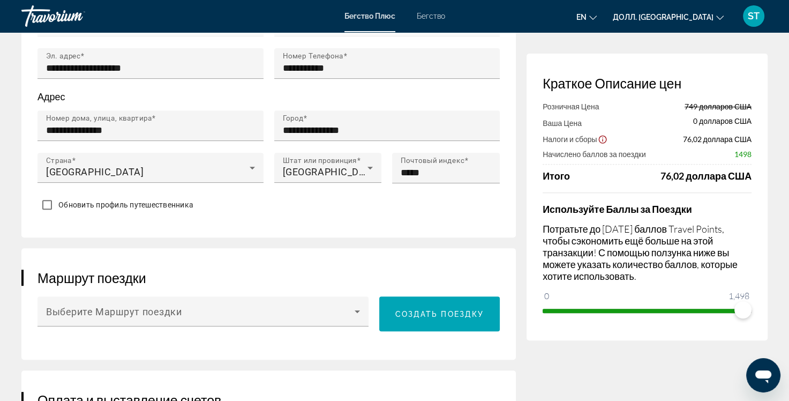
scroll to position [429, 0]
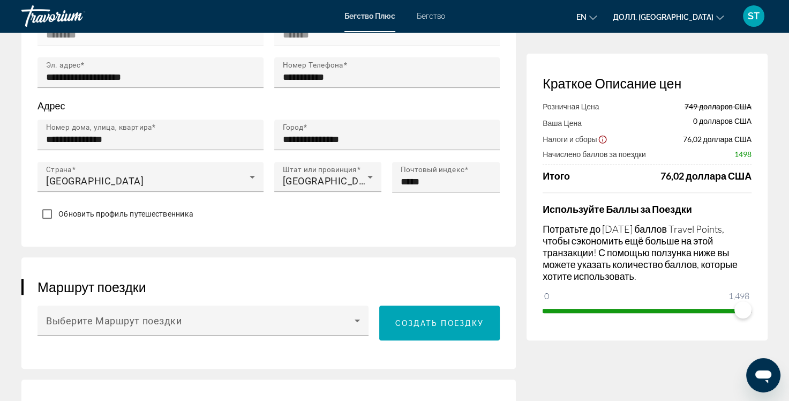
click at [94, 218] on span "Обновить профиль путешественника" at bounding box center [125, 214] width 135 height 9
click at [188, 218] on span "Обновить профиль путешественника" at bounding box center [125, 214] width 135 height 9
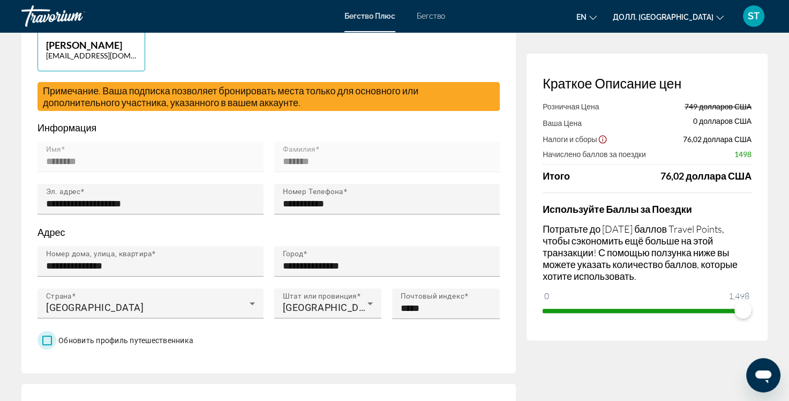
scroll to position [268, 0]
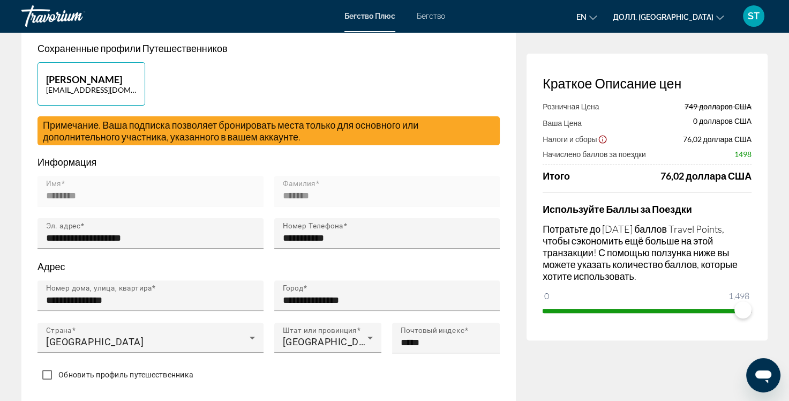
click at [83, 85] on p "[PERSON_NAME]" at bounding box center [91, 79] width 91 height 12
type input "********"
type input "*******"
type input "**********"
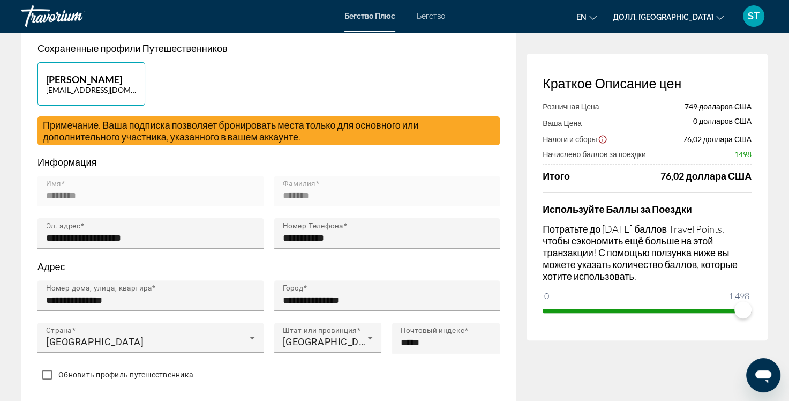
type input "**********"
type input "*****"
click at [98, 85] on p "[PERSON_NAME]" at bounding box center [91, 79] width 91 height 12
type input "********"
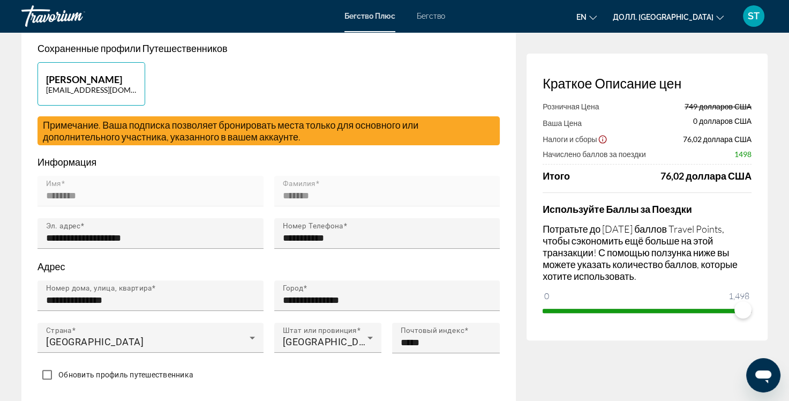
type input "*******"
type input "**********"
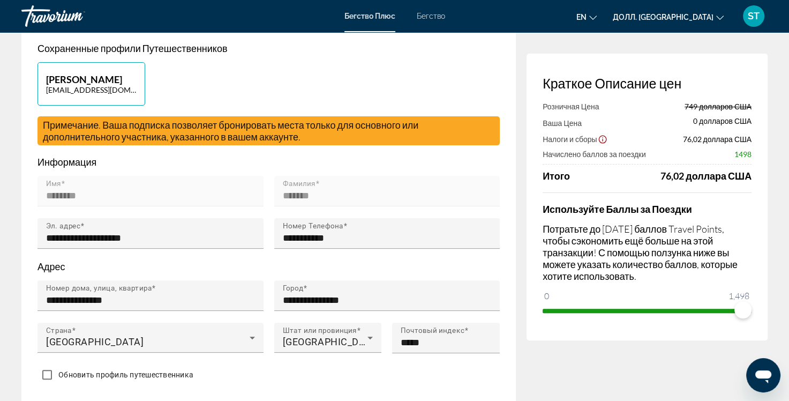
type input "*****"
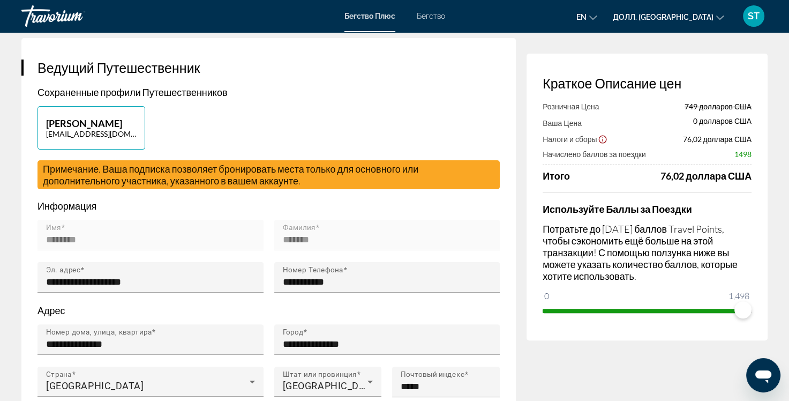
scroll to position [161, 0]
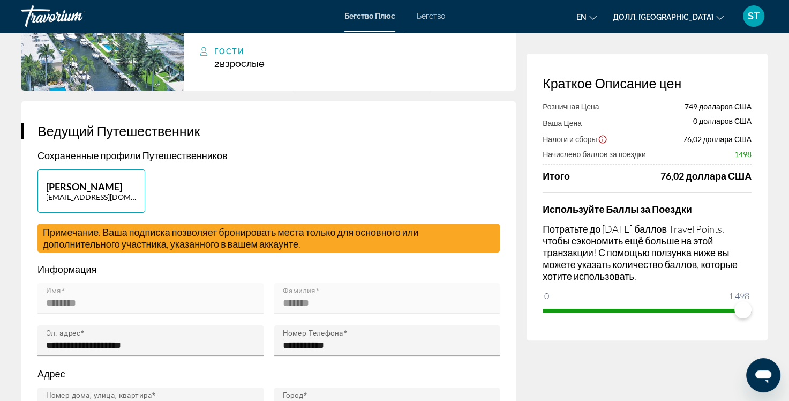
click at [280, 135] on h3 "Ведущий Путешественник" at bounding box center [269, 131] width 463 height 16
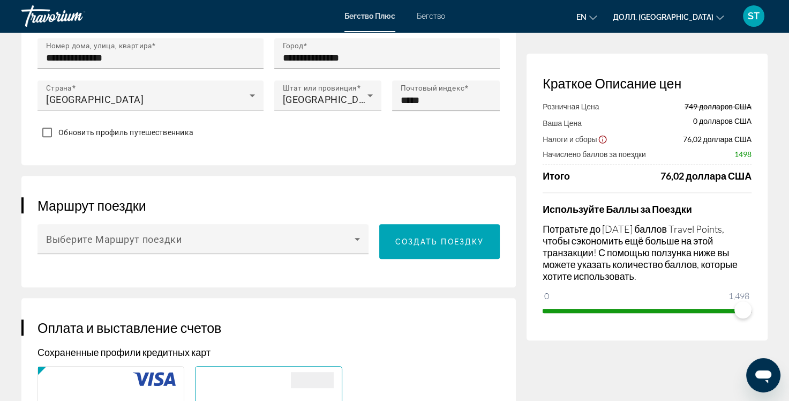
scroll to position [536, 0]
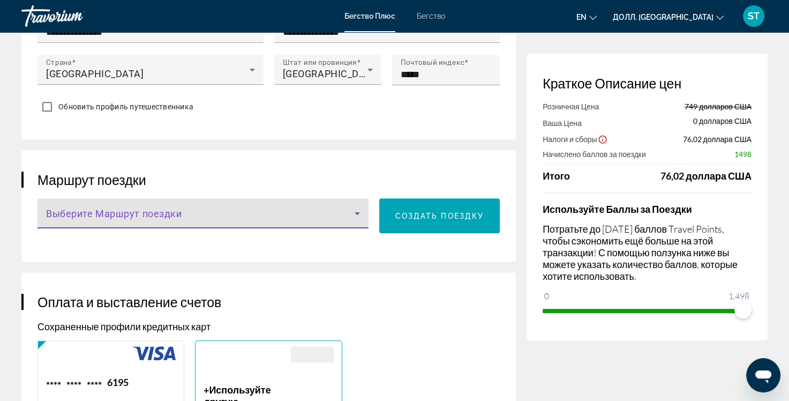
click at [358, 220] on icon "Основное содержание" at bounding box center [357, 213] width 13 height 13
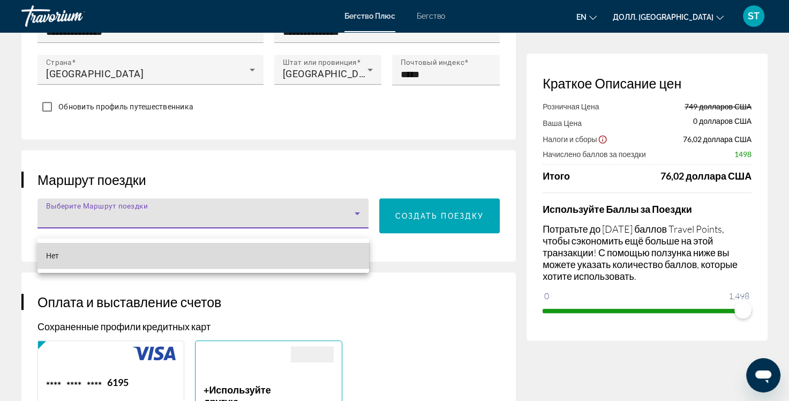
click at [326, 253] on mat-option "Нет" at bounding box center [204, 256] width 332 height 26
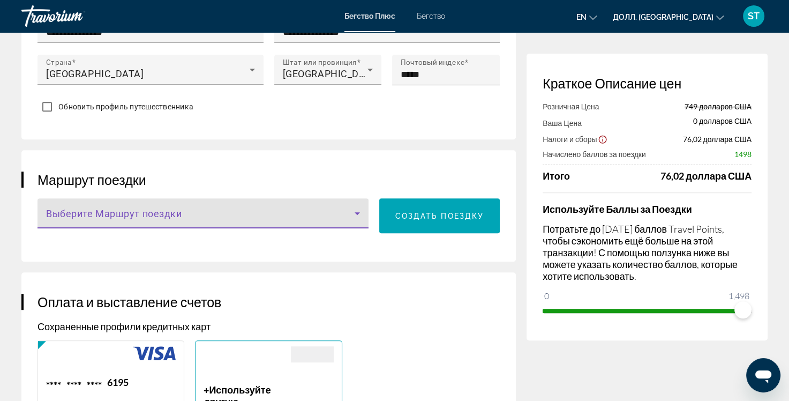
drag, startPoint x: 353, startPoint y: 219, endPoint x: 347, endPoint y: 219, distance: 5.4
click at [349, 219] on div "Выберите Маршрут поездки" at bounding box center [203, 213] width 314 height 30
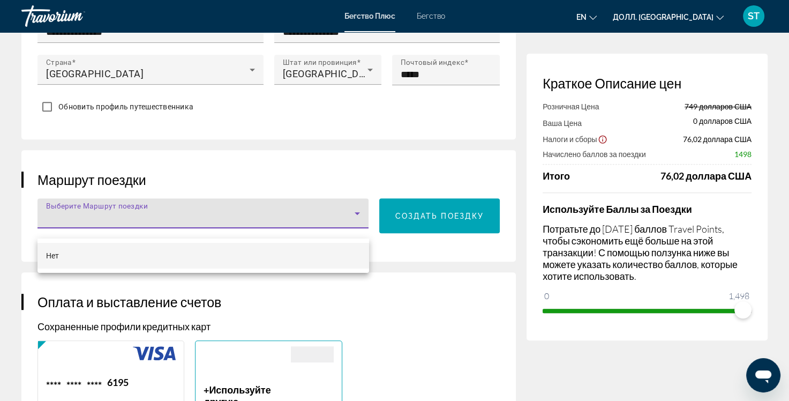
drag, startPoint x: 299, startPoint y: 222, endPoint x: 268, endPoint y: 225, distance: 31.2
click at [293, 223] on div at bounding box center [394, 200] width 789 height 401
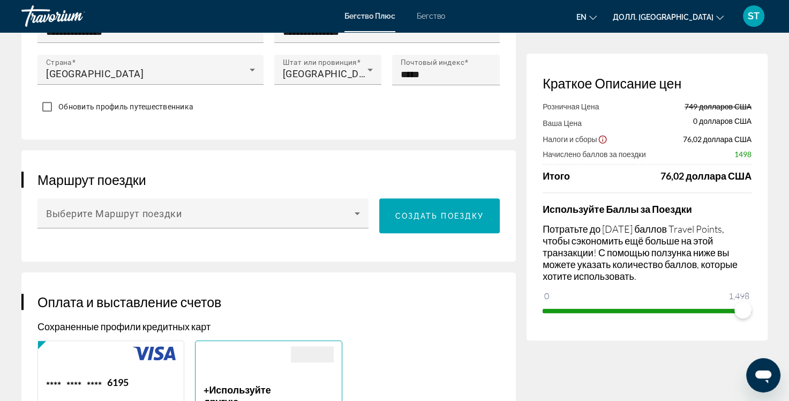
drag, startPoint x: 99, startPoint y: 242, endPoint x: 88, endPoint y: 240, distance: 10.4
click at [96, 240] on div "Основное содержание" at bounding box center [203, 234] width 331 height 12
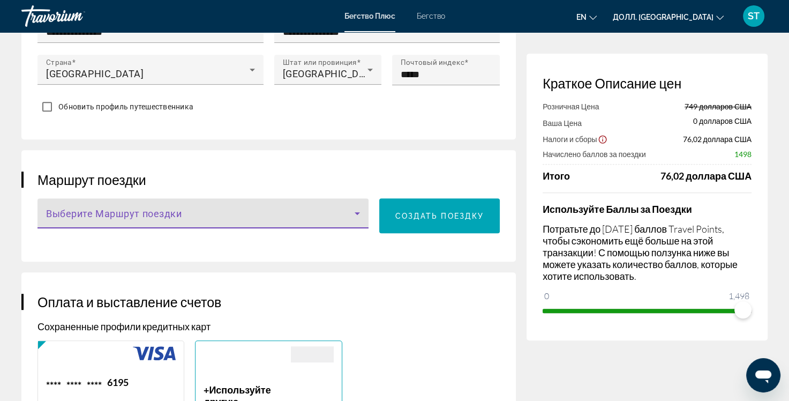
click at [58, 224] on span "Основное содержание" at bounding box center [200, 217] width 309 height 13
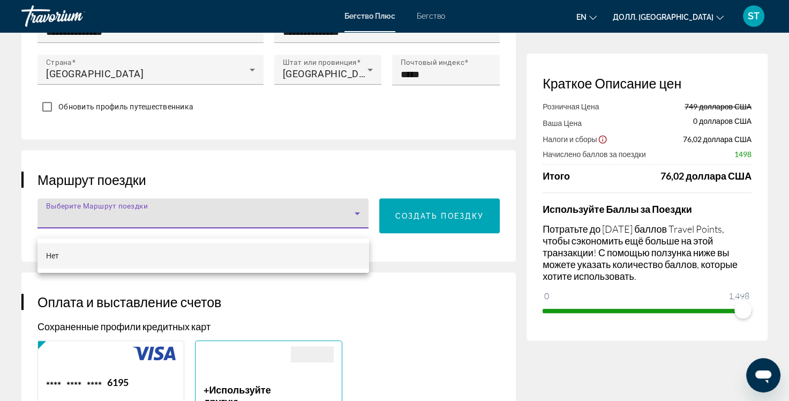
click at [218, 214] on div at bounding box center [394, 200] width 789 height 401
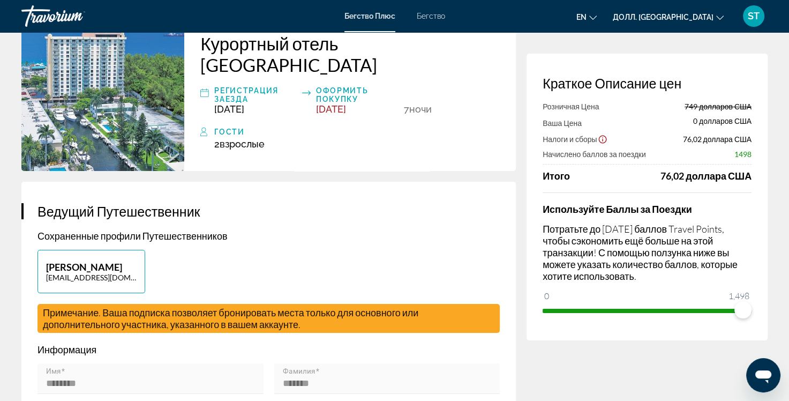
scroll to position [0, 0]
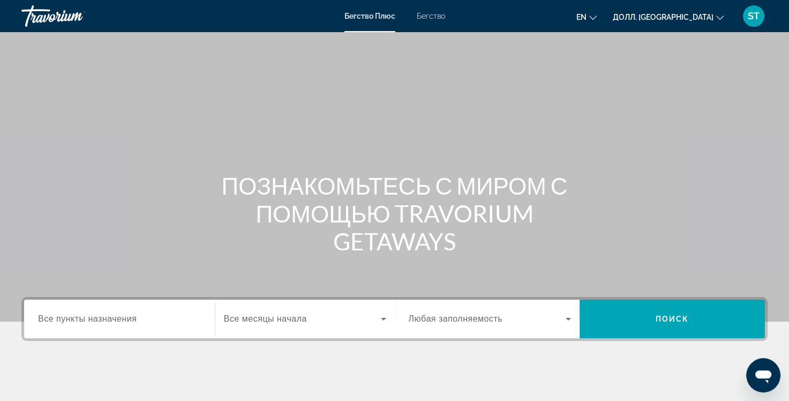
click at [492, 23] on div "en English Español Français Italiano Português русский Долл. [GEOGRAPHIC_DATA] …" at bounding box center [612, 16] width 312 height 23
click at [753, 12] on span "ST" at bounding box center [754, 16] width 12 height 11
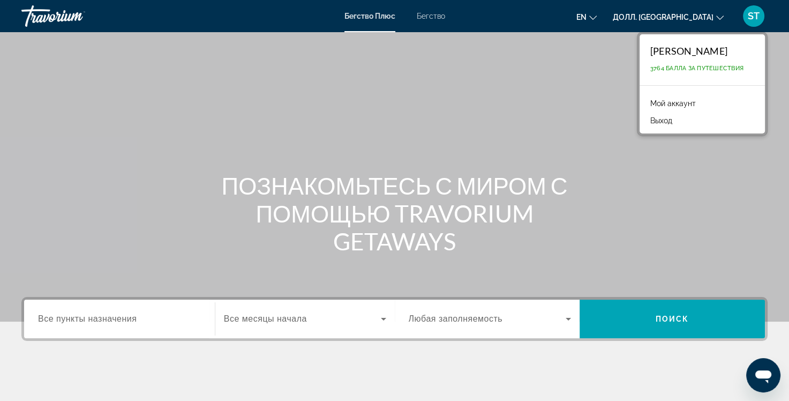
drag, startPoint x: 219, startPoint y: 355, endPoint x: 226, endPoint y: 353, distance: 8.0
click at [219, 355] on div "Пункт назначения Все пункты назначения Месяц начала Все месяцы начала Заполняем…" at bounding box center [394, 372] width 789 height 151
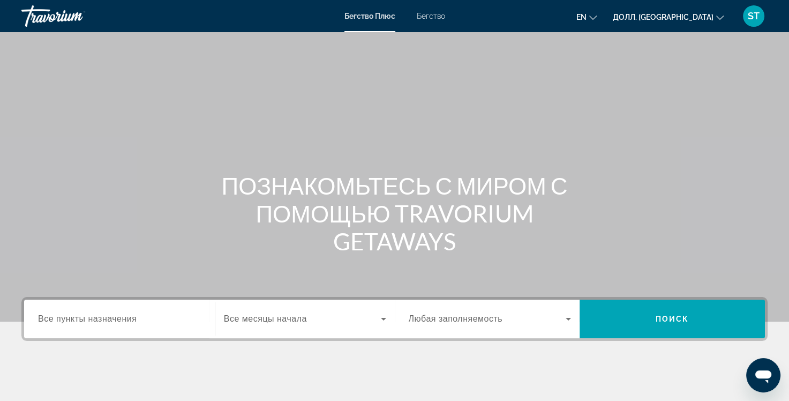
click at [597, 18] on icon "Изменить язык" at bounding box center [594, 18] width 8 height 8
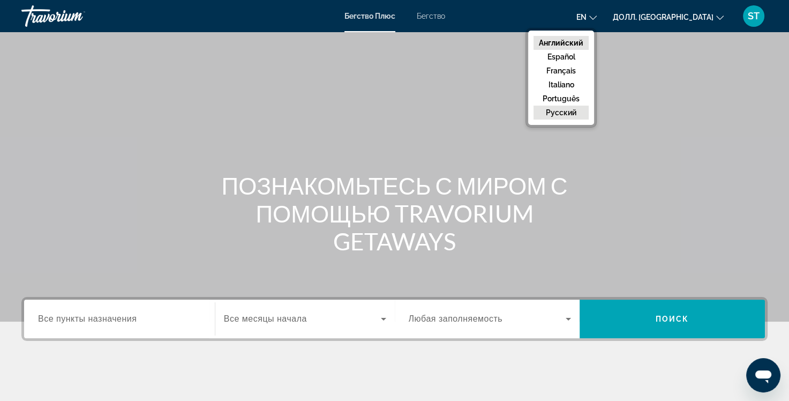
click at [589, 111] on button "русский" at bounding box center [561, 113] width 55 height 14
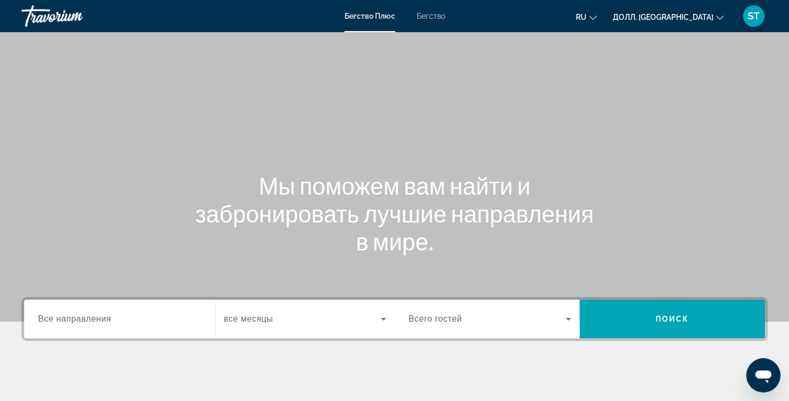
click at [720, 15] on icon "Изменить валюту" at bounding box center [721, 18] width 8 height 8
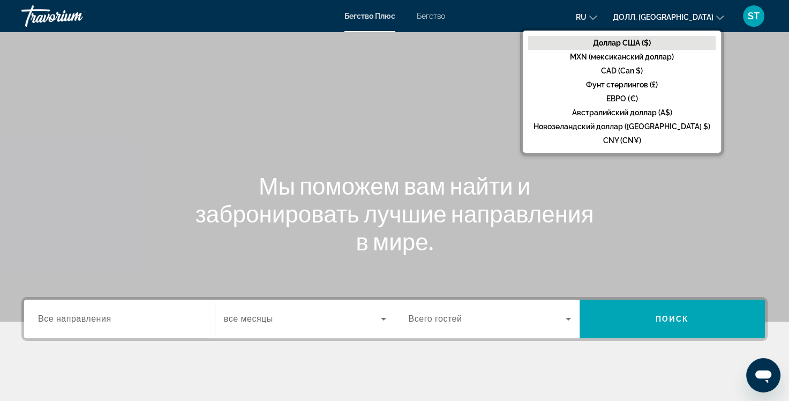
click at [585, 16] on div "RU English Español Français Italiano Português русский Долл. [GEOGRAPHIC_DATA] …" at bounding box center [612, 16] width 312 height 23
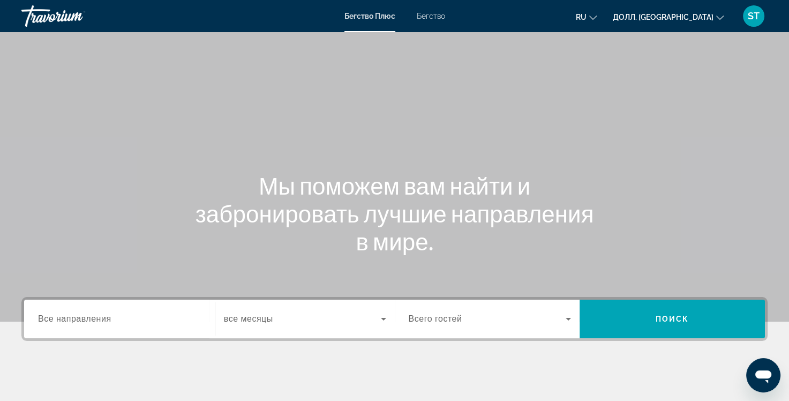
click at [579, 15] on div "RU English Español Français Italiano Português русский Долл. [GEOGRAPHIC_DATA] …" at bounding box center [612, 16] width 312 height 23
click at [774, 13] on div "Бегство Плюс Бегство RU English Español Français Italiano Português русский Дол…" at bounding box center [394, 16] width 789 height 28
click at [427, 13] on span "Бегство" at bounding box center [431, 16] width 28 height 9
click at [143, 324] on input "Пункт назначения Все направления" at bounding box center [119, 319] width 163 height 13
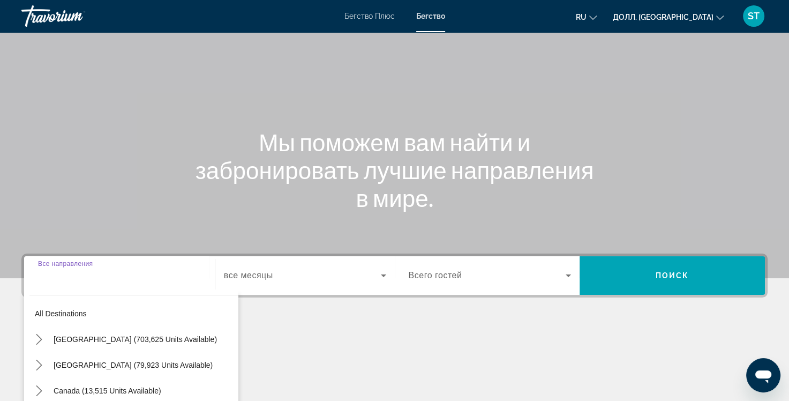
scroll to position [178, 0]
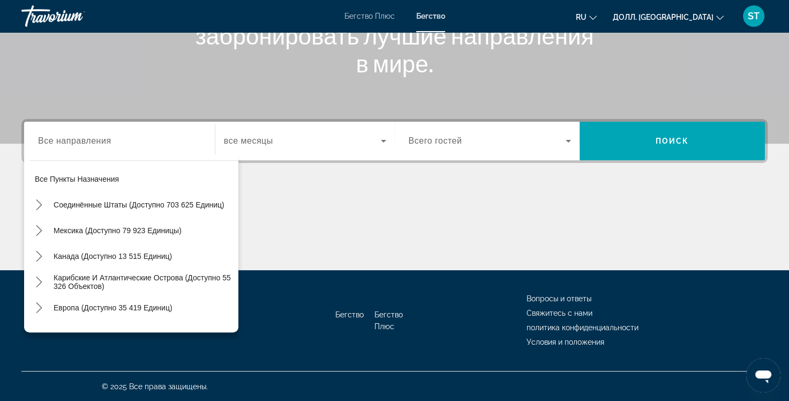
click at [294, 190] on div "Основное содержание" at bounding box center [394, 230] width 747 height 80
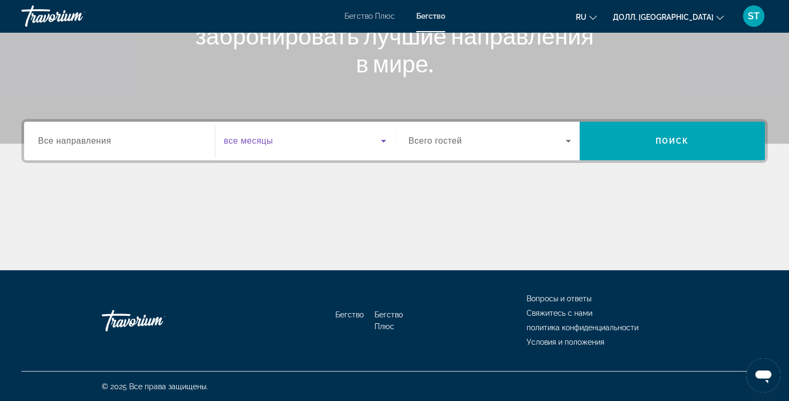
click at [304, 139] on span "Виджет поиска" at bounding box center [302, 141] width 157 height 13
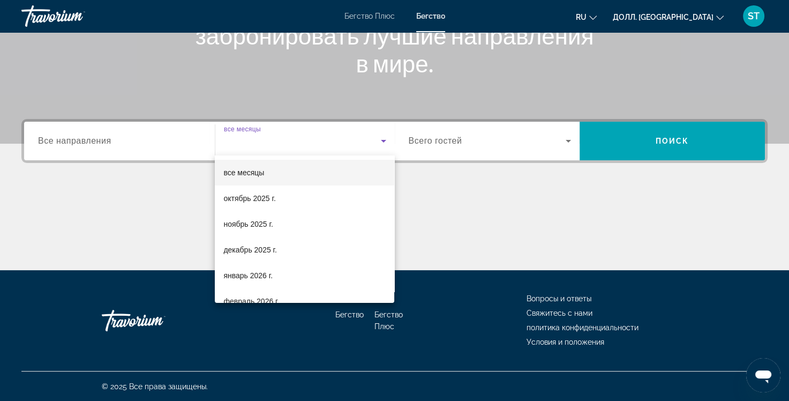
click at [439, 183] on div at bounding box center [394, 200] width 789 height 401
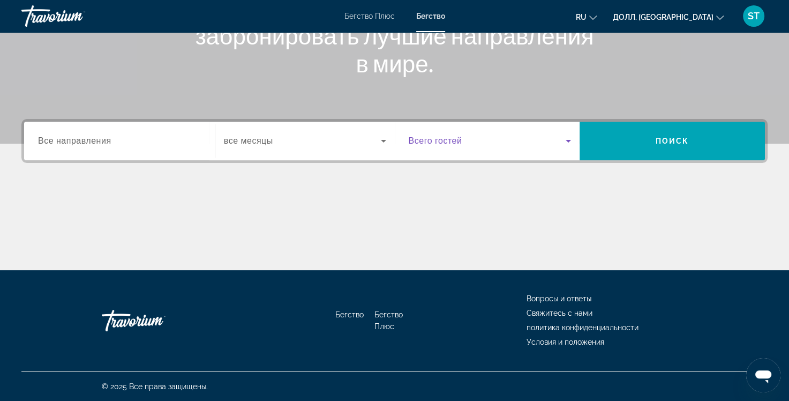
click at [465, 136] on span "Виджет поиска" at bounding box center [488, 141] width 158 height 13
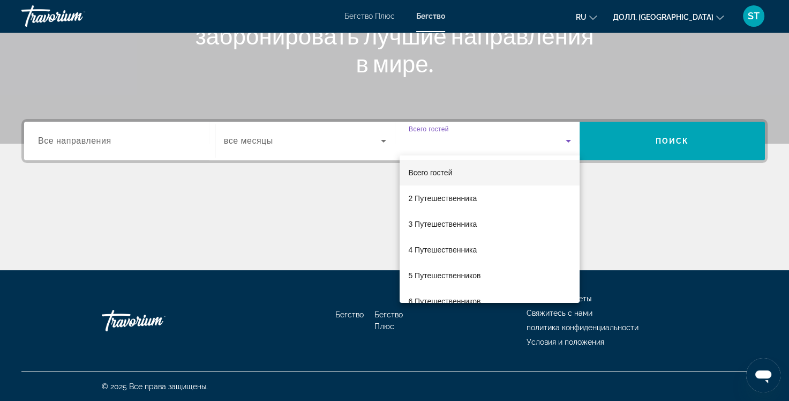
click at [611, 177] on div at bounding box center [394, 200] width 789 height 401
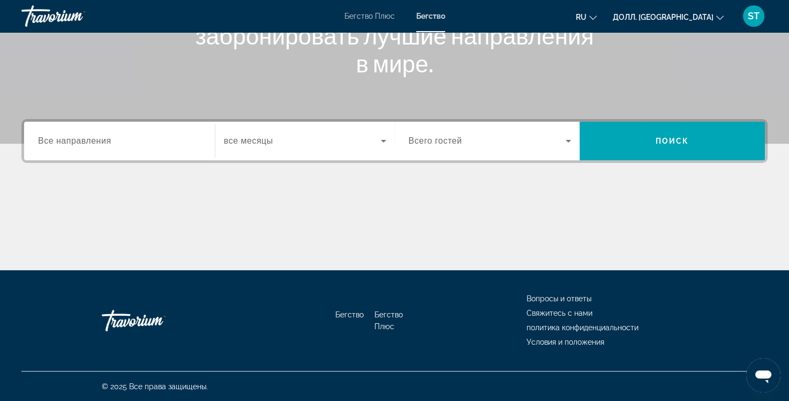
scroll to position [0, 0]
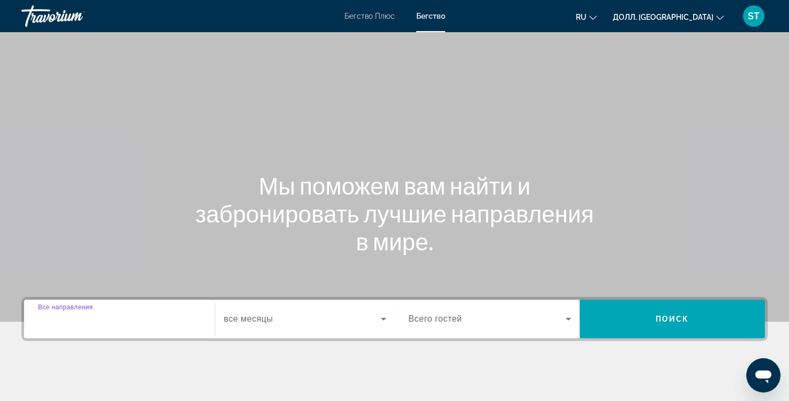
click at [129, 317] on input "Пункт назначения Все направления" at bounding box center [119, 319] width 163 height 13
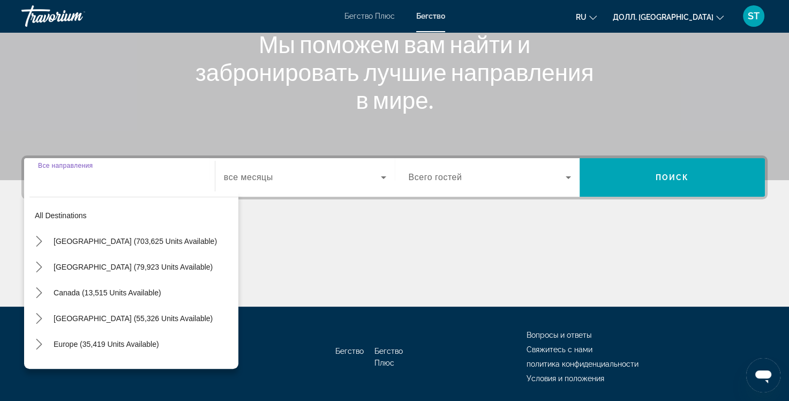
scroll to position [178, 0]
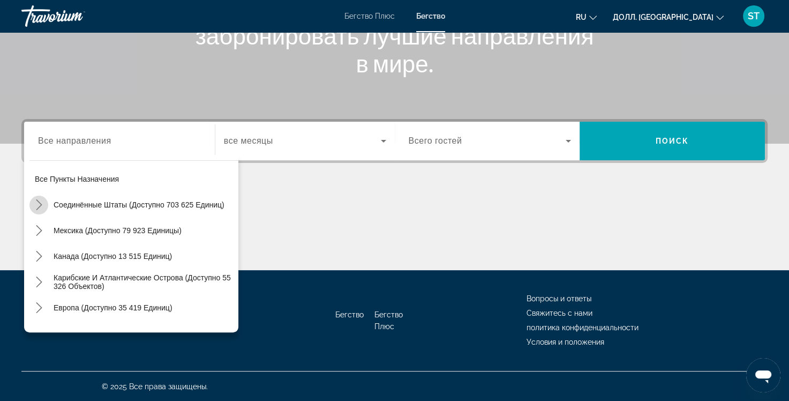
click at [41, 202] on icon "Подменю «Соединённые Штаты (доступно 703 625 единиц)»" at bounding box center [39, 204] width 11 height 11
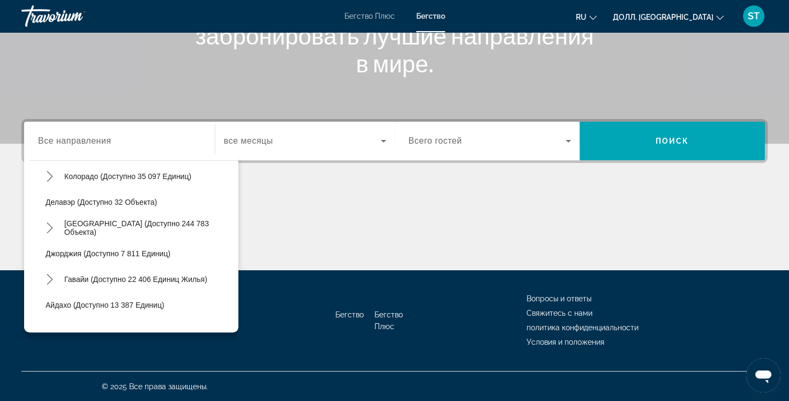
scroll to position [138, 0]
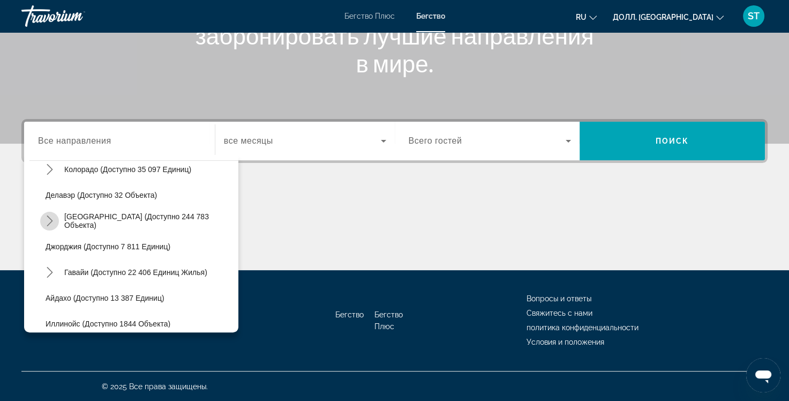
click at [49, 215] on icon "Подменю «Переключить Флориду» (доступно 244 783 единицы)" at bounding box center [49, 220] width 11 height 11
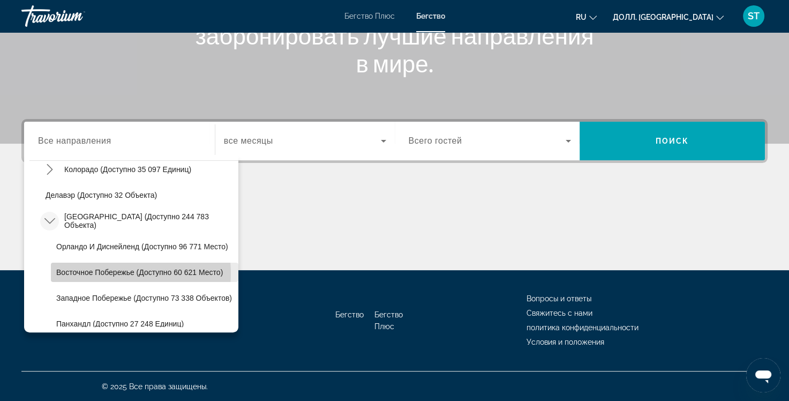
click at [116, 272] on span "Восточное побережье (доступно 60 621 место)" at bounding box center [139, 272] width 167 height 9
type input "**********"
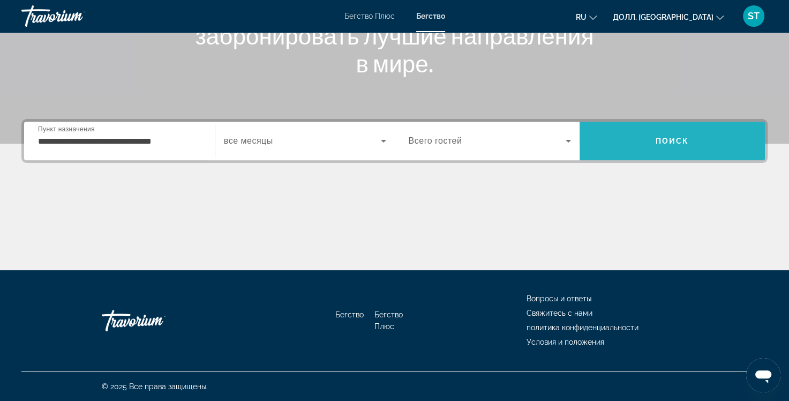
click at [683, 141] on span "Поиск" at bounding box center [673, 141] width 34 height 9
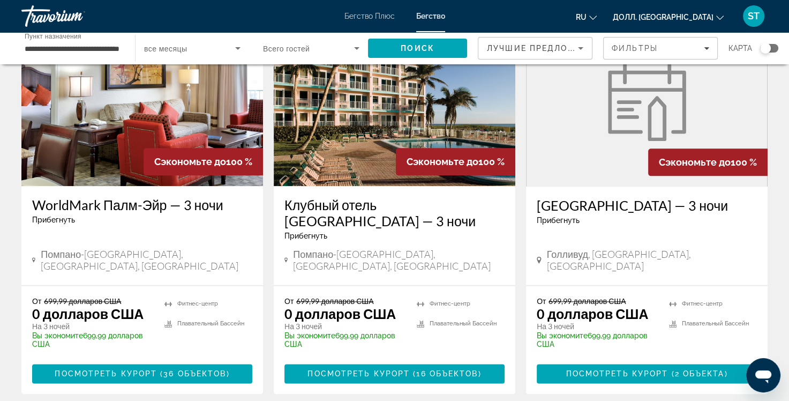
scroll to position [1393, 0]
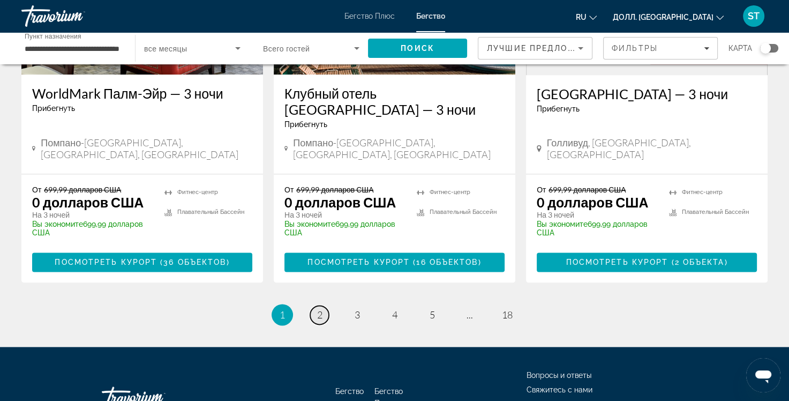
click at [320, 309] on span "2" at bounding box center [319, 315] width 5 height 12
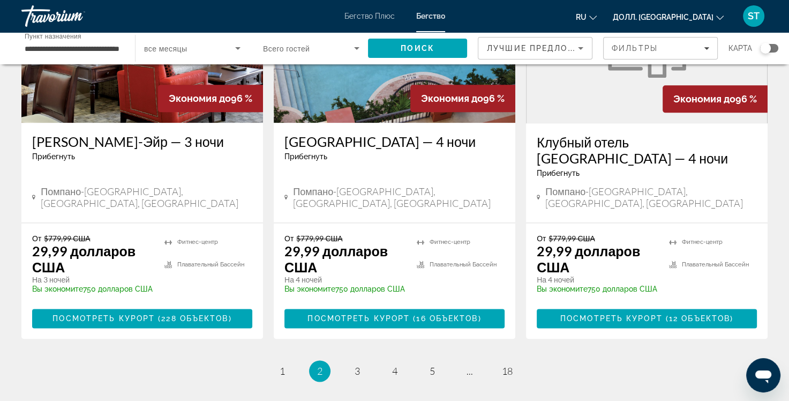
scroll to position [1447, 0]
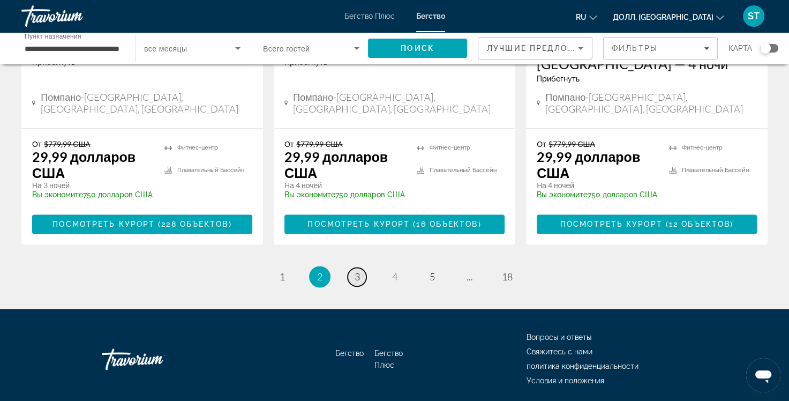
click at [357, 271] on span "3" at bounding box center [357, 277] width 5 height 12
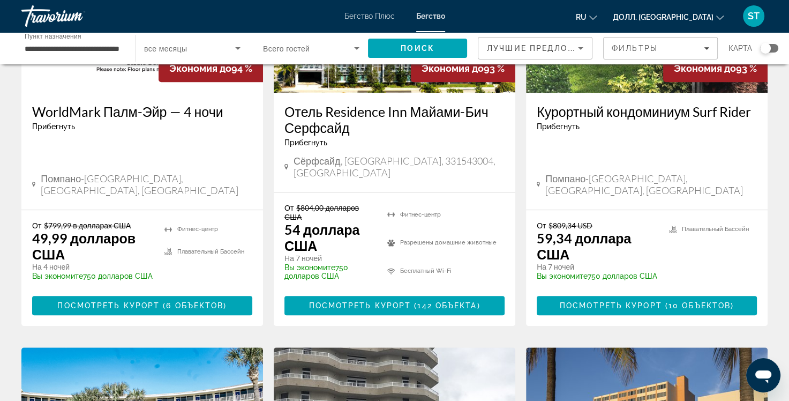
scroll to position [590, 0]
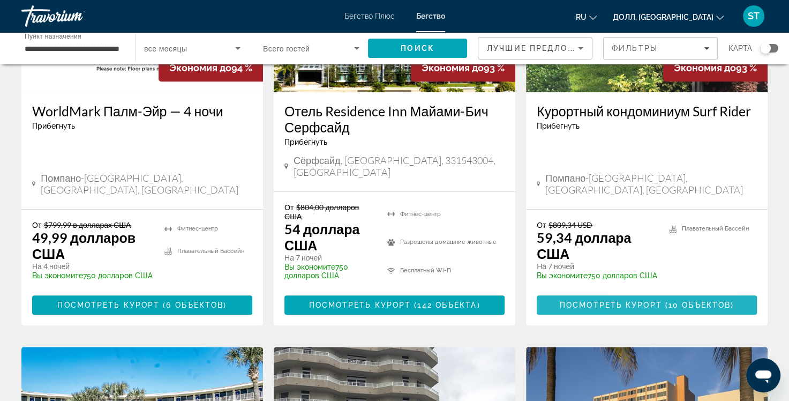
click at [614, 301] on span "Посмотреть курорт" at bounding box center [611, 305] width 102 height 9
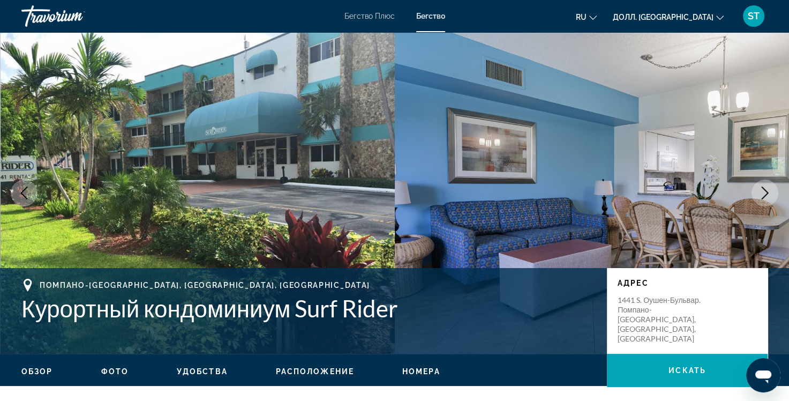
click at [762, 195] on icon "Следующее изображение" at bounding box center [765, 193] width 13 height 13
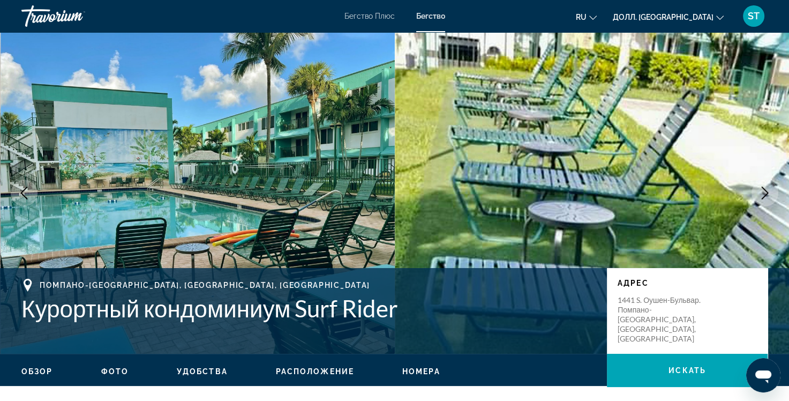
click at [762, 190] on icon "Следующее изображение" at bounding box center [765, 193] width 13 height 13
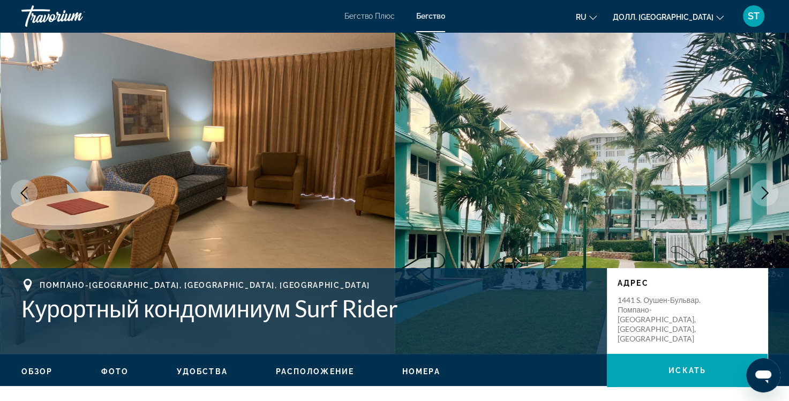
click at [762, 190] on icon "Следующее изображение" at bounding box center [765, 193] width 13 height 13
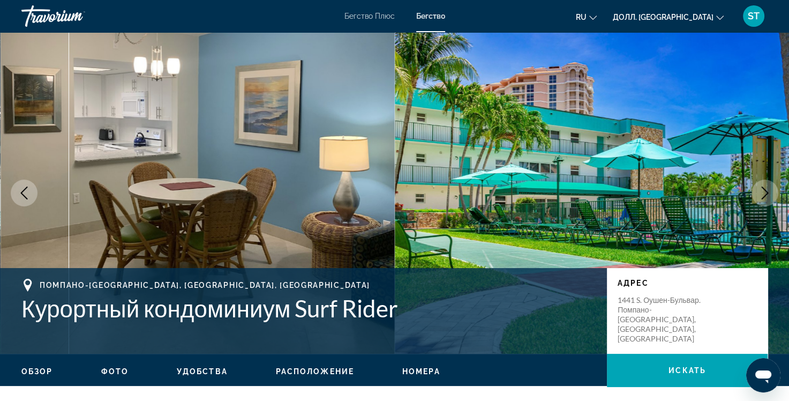
click at [762, 190] on icon "Следующее изображение" at bounding box center [765, 193] width 13 height 13
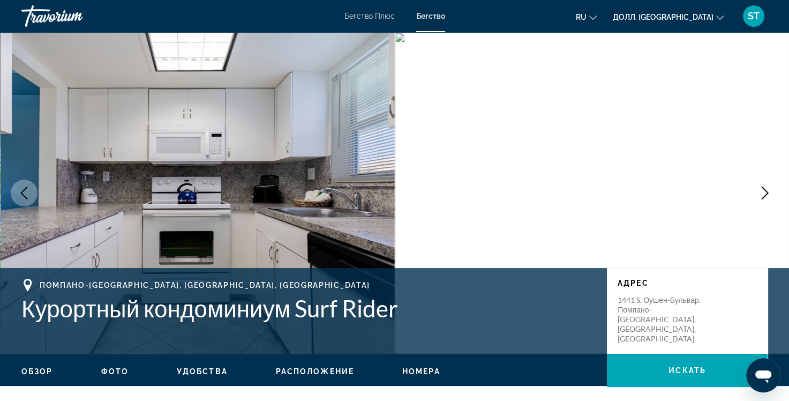
click at [762, 190] on icon "Следующее изображение" at bounding box center [765, 193] width 13 height 13
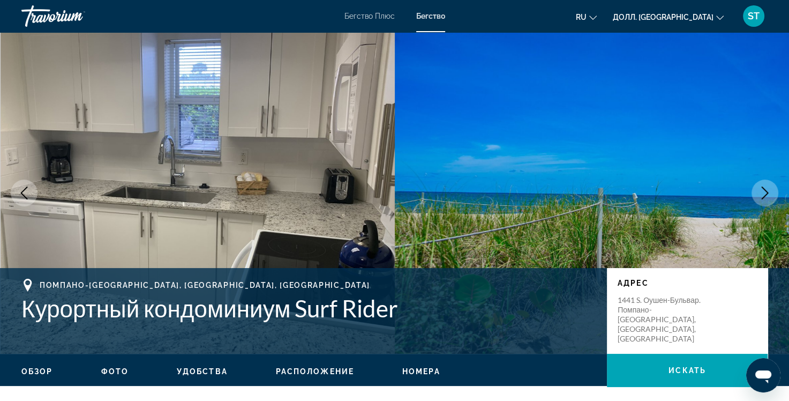
click at [773, 191] on button "Следующее изображение" at bounding box center [765, 193] width 27 height 27
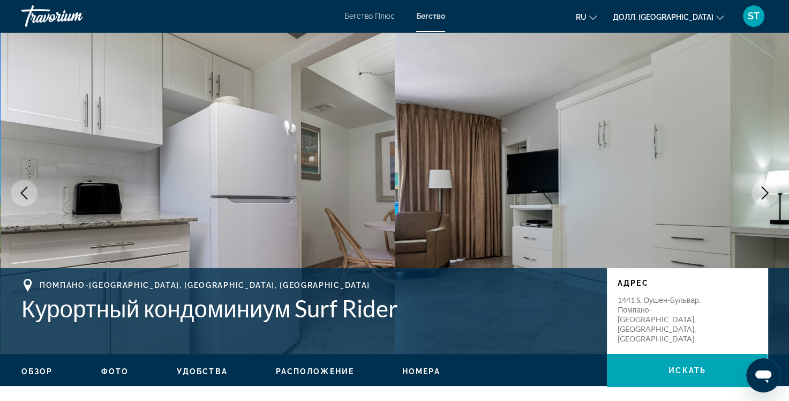
click at [767, 190] on icon "Следующее изображение" at bounding box center [765, 193] width 13 height 13
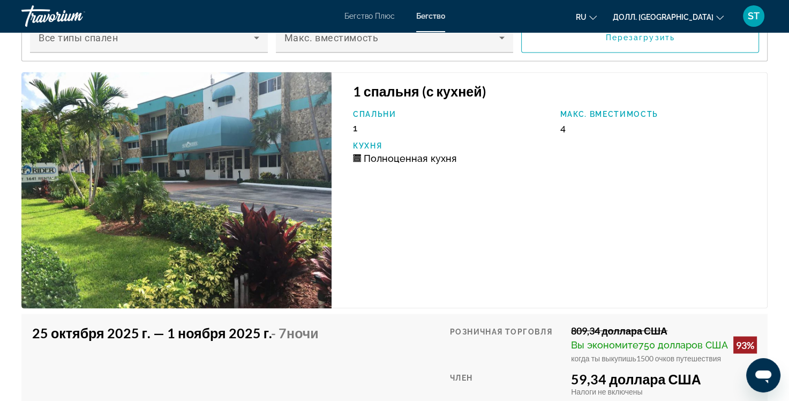
scroll to position [1769, 0]
